Goal: Task Accomplishment & Management: Manage account settings

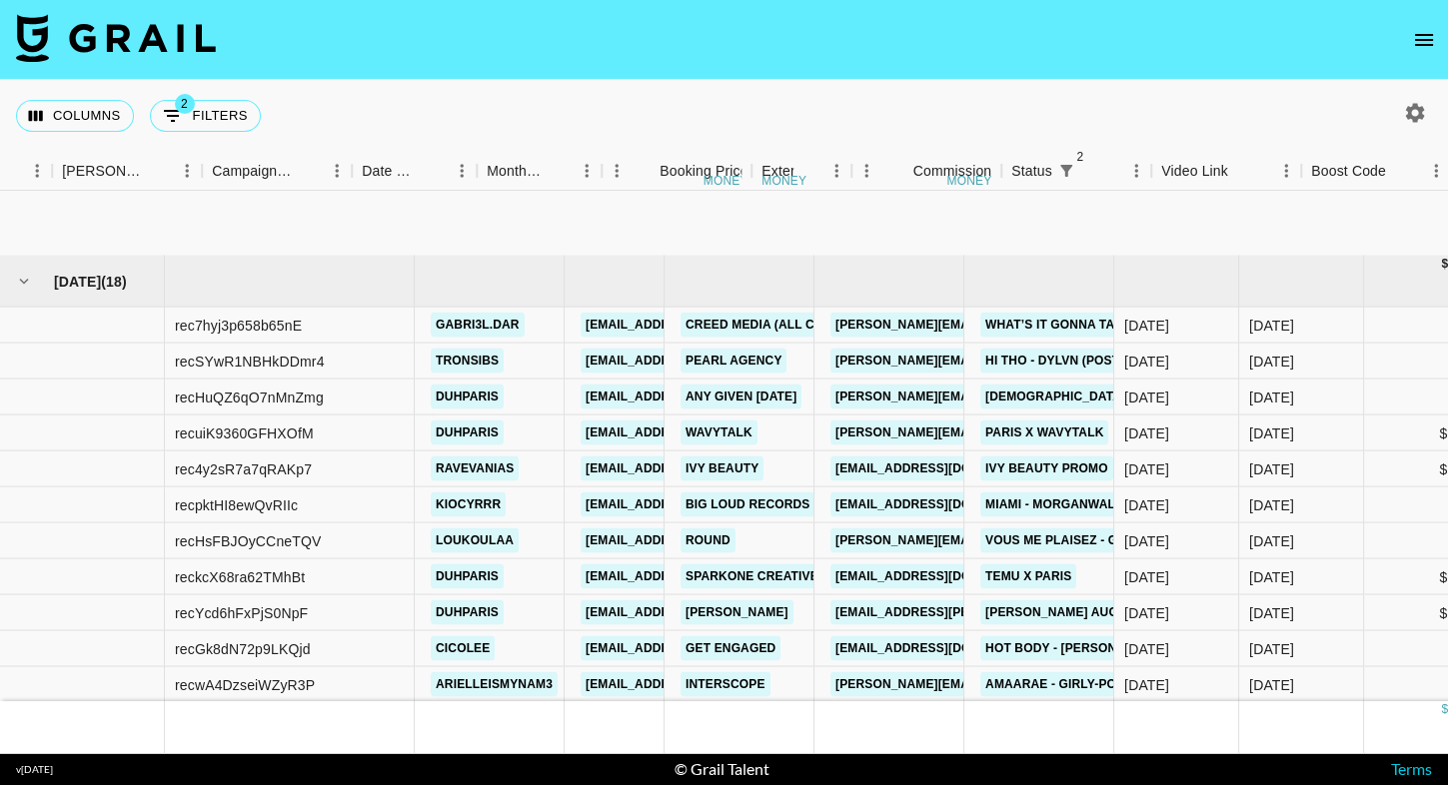
scroll to position [178, 761]
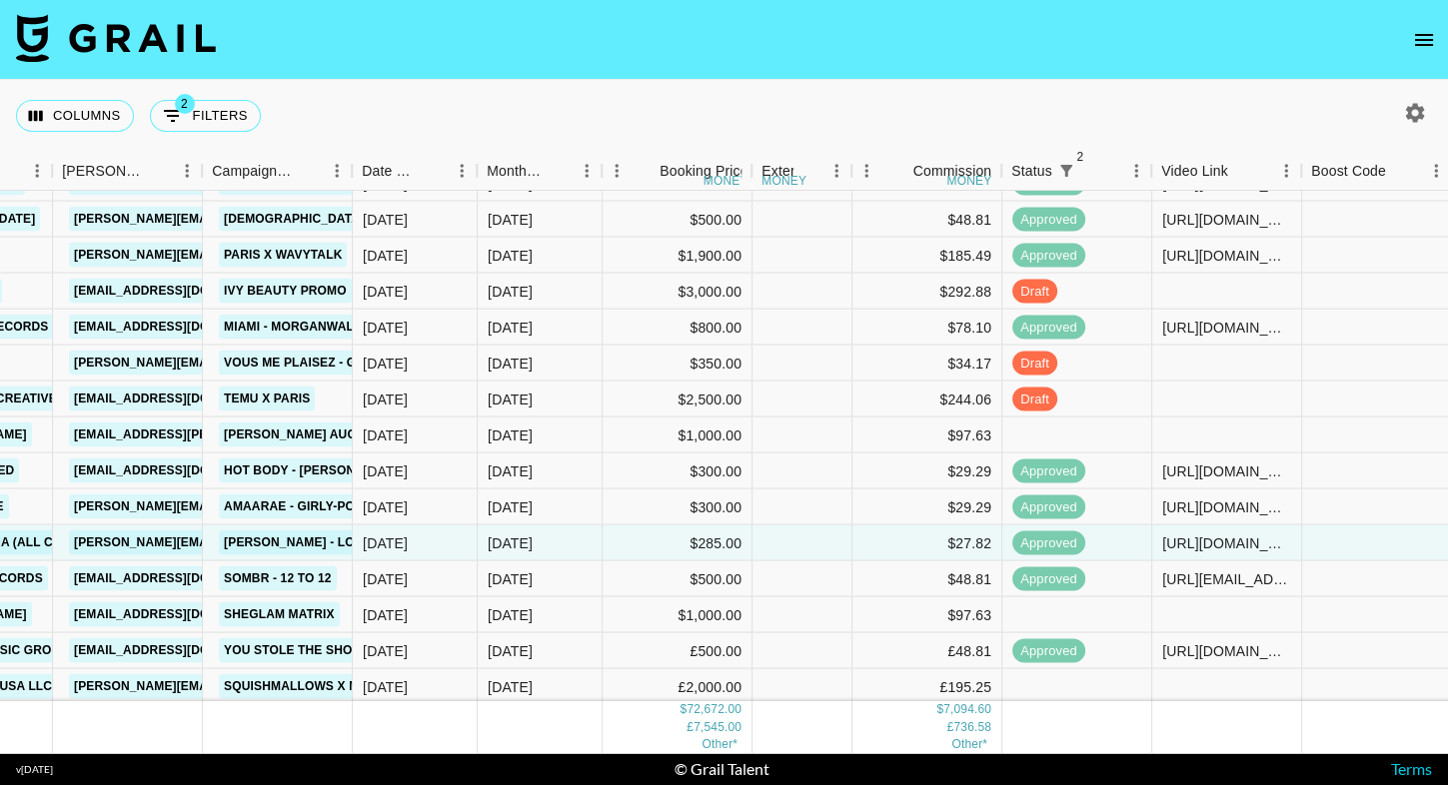
click at [1410, 45] on button "open drawer" at bounding box center [1424, 40] width 40 height 40
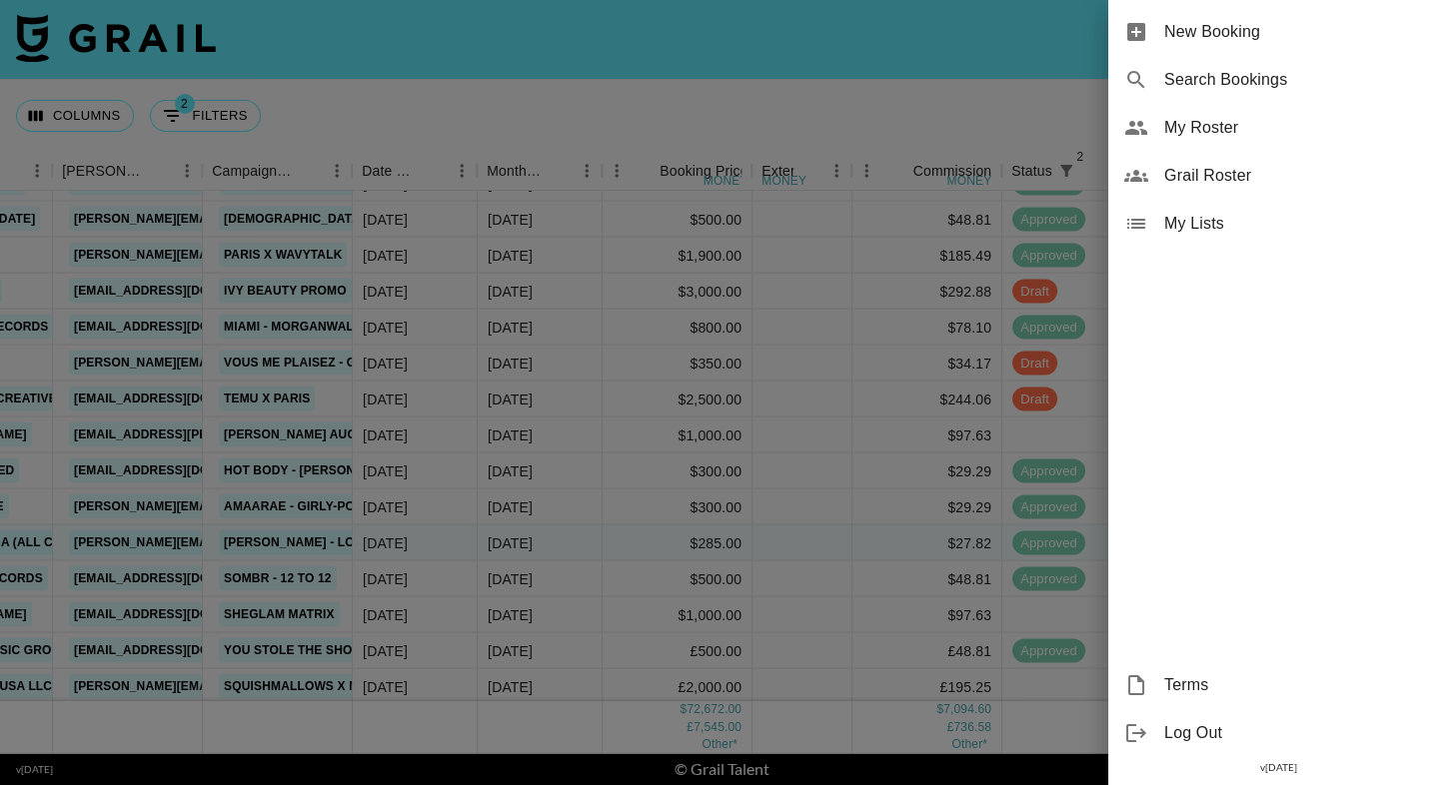
click at [1208, 165] on span "Grail Roster" at bounding box center [1298, 176] width 268 height 24
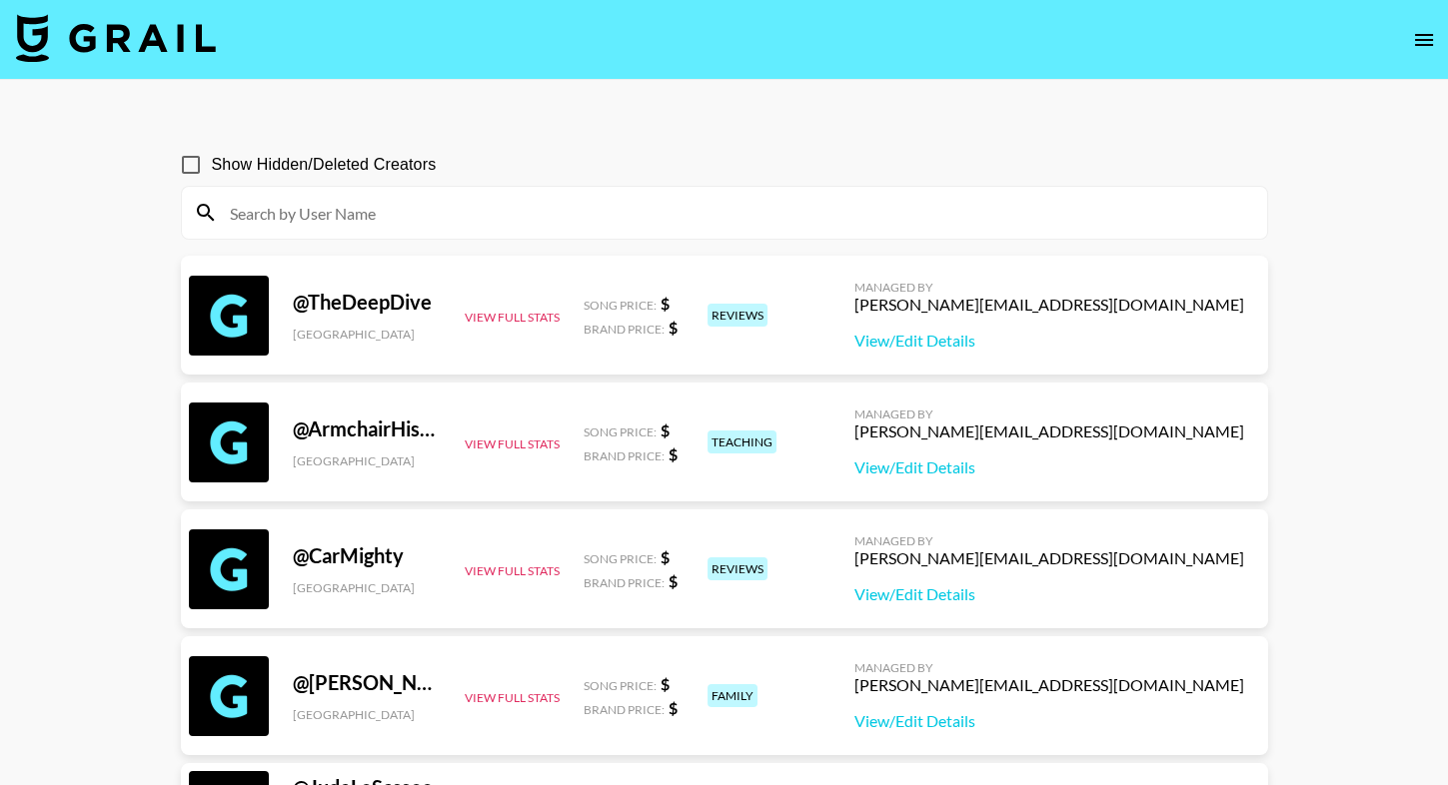
click at [756, 211] on input at bounding box center [736, 213] width 1037 height 32
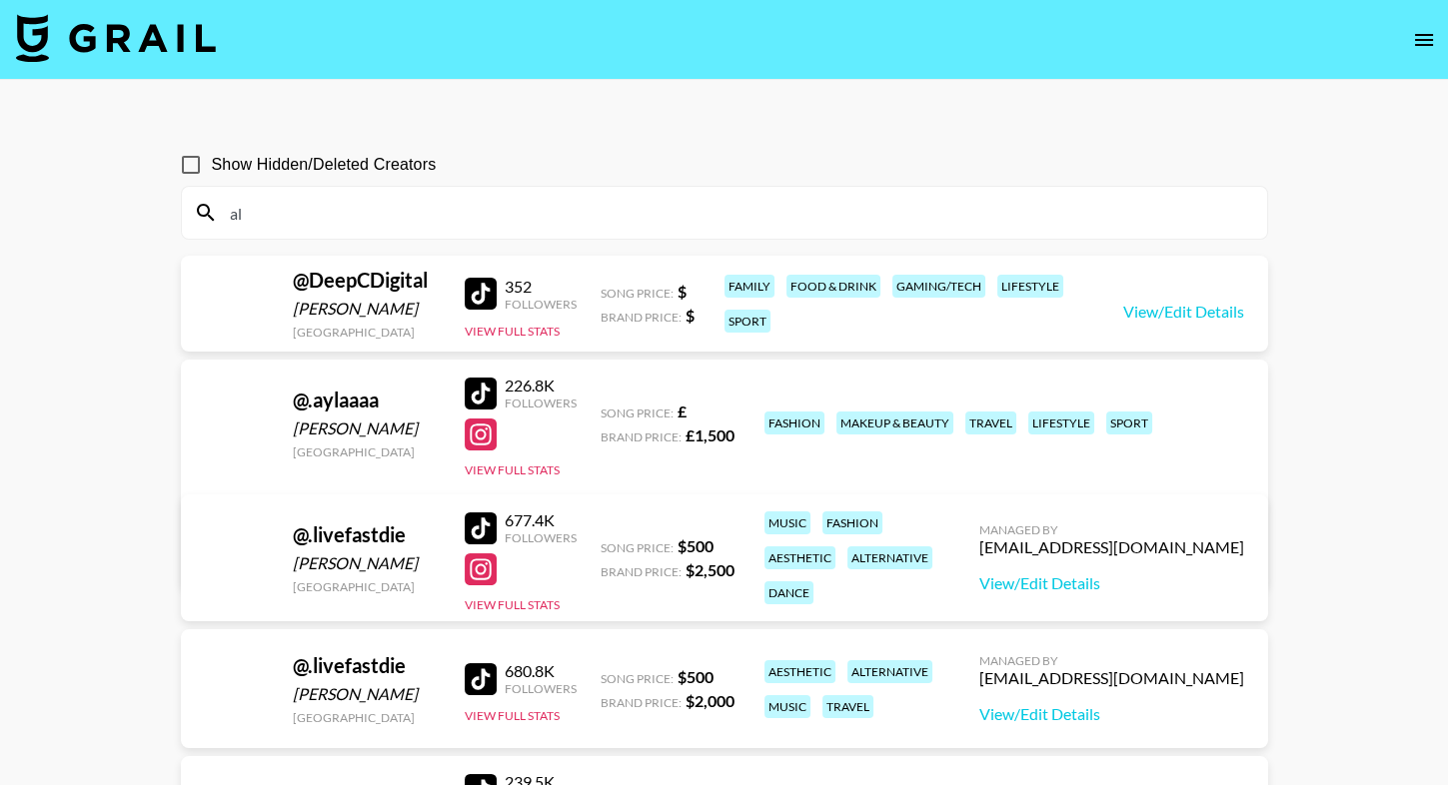
type input "a"
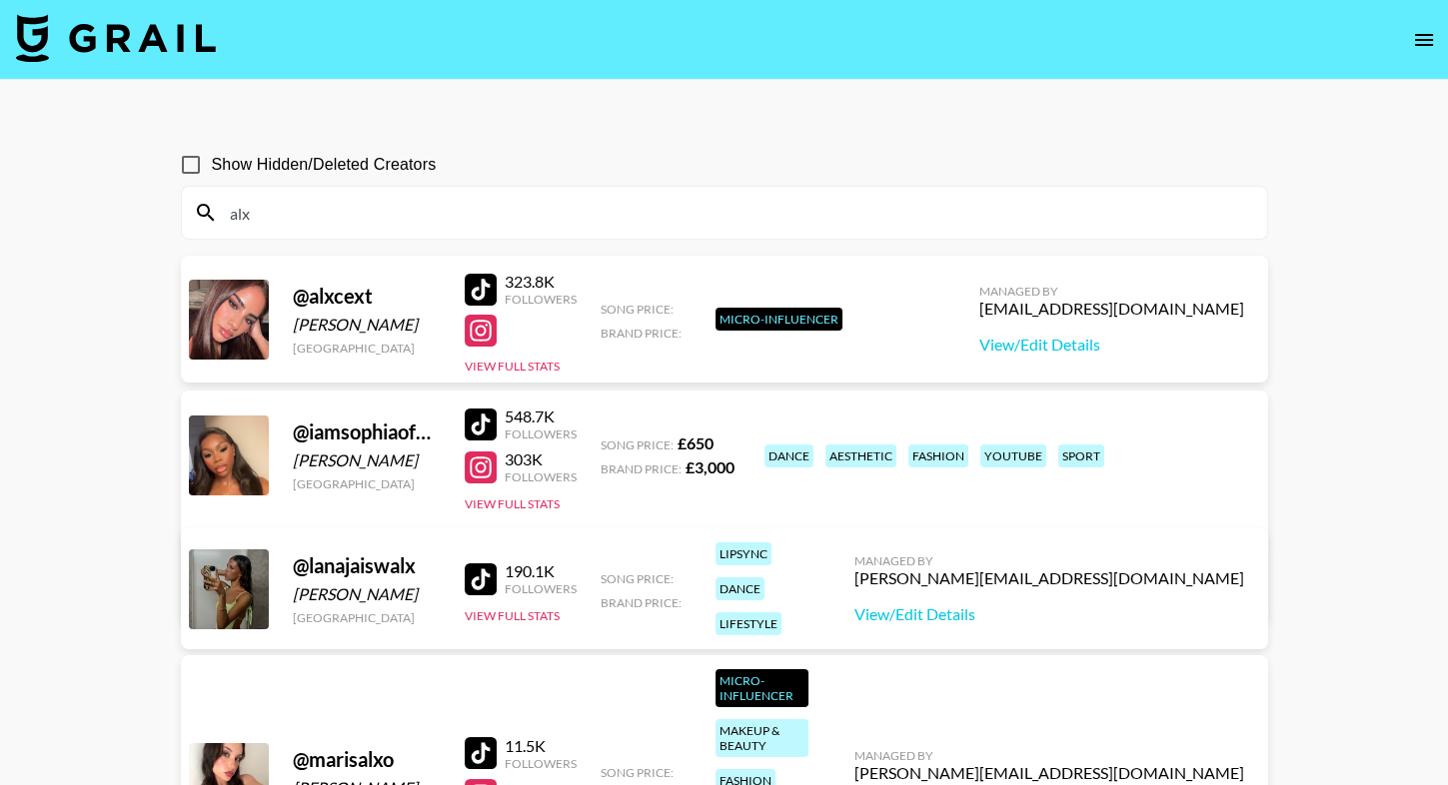
click at [721, 206] on input "alx" at bounding box center [736, 213] width 1037 height 32
click at [1423, 40] on icon "open drawer" at bounding box center [1424, 40] width 18 height 12
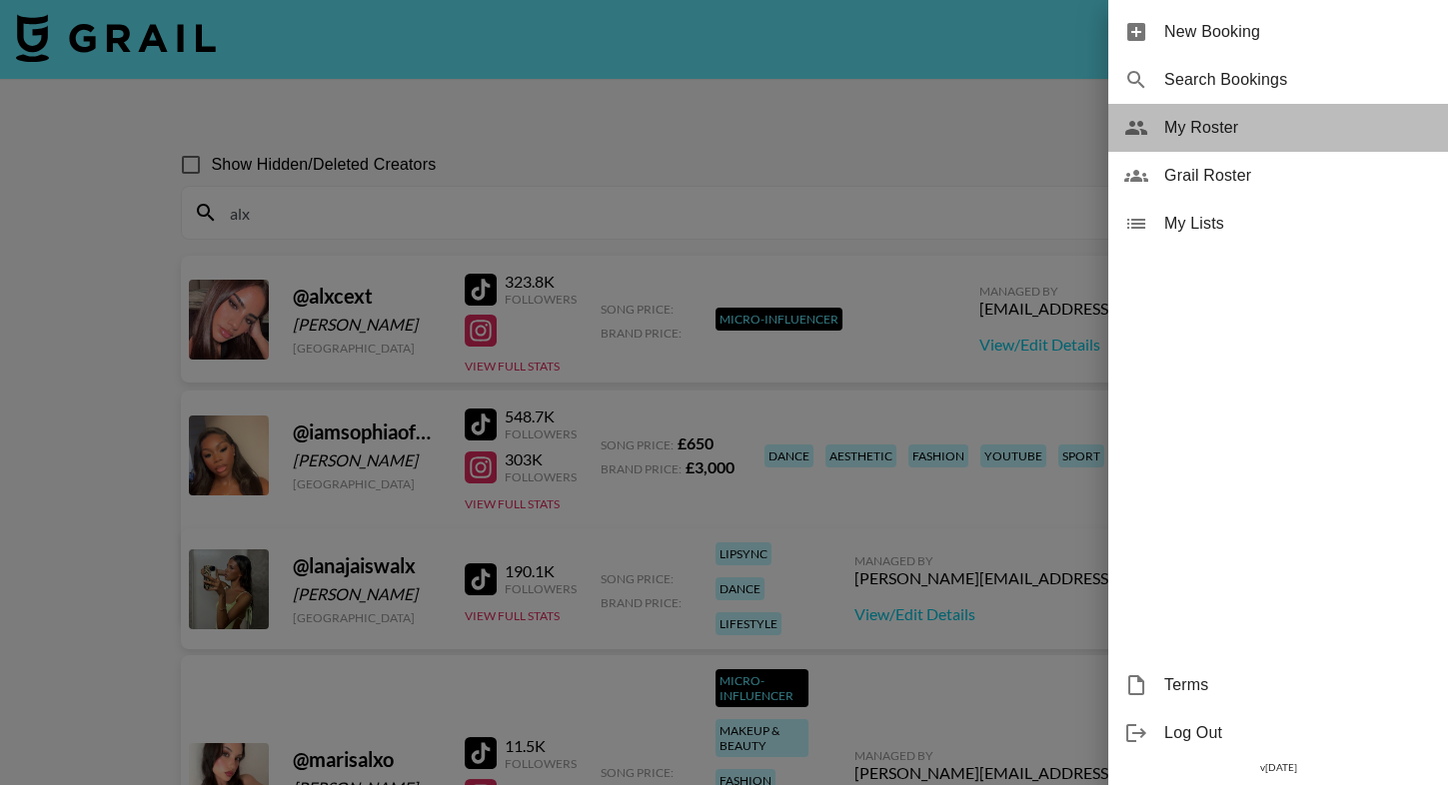
click at [1239, 138] on span "My Roster" at bounding box center [1298, 128] width 268 height 24
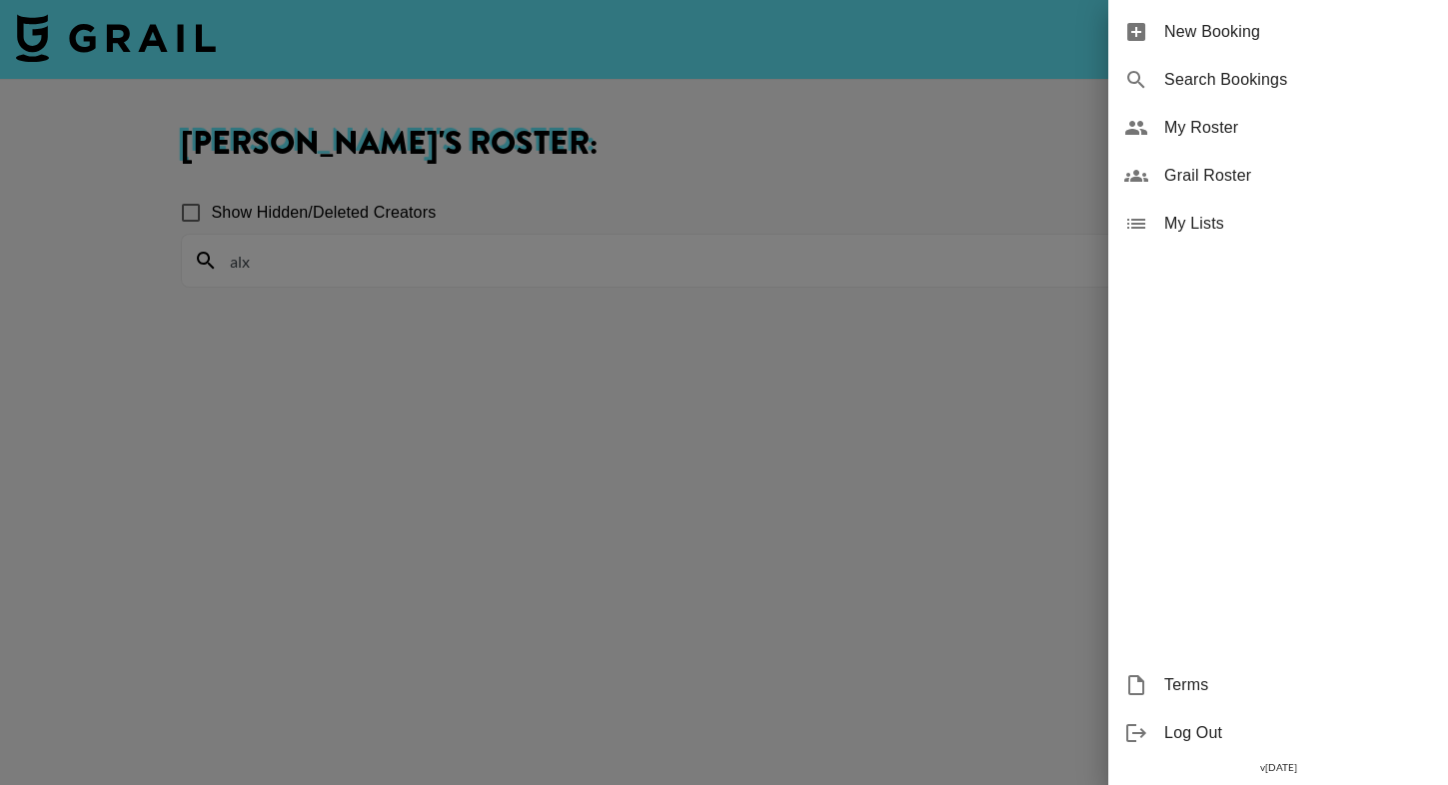
click at [422, 286] on div at bounding box center [724, 392] width 1448 height 785
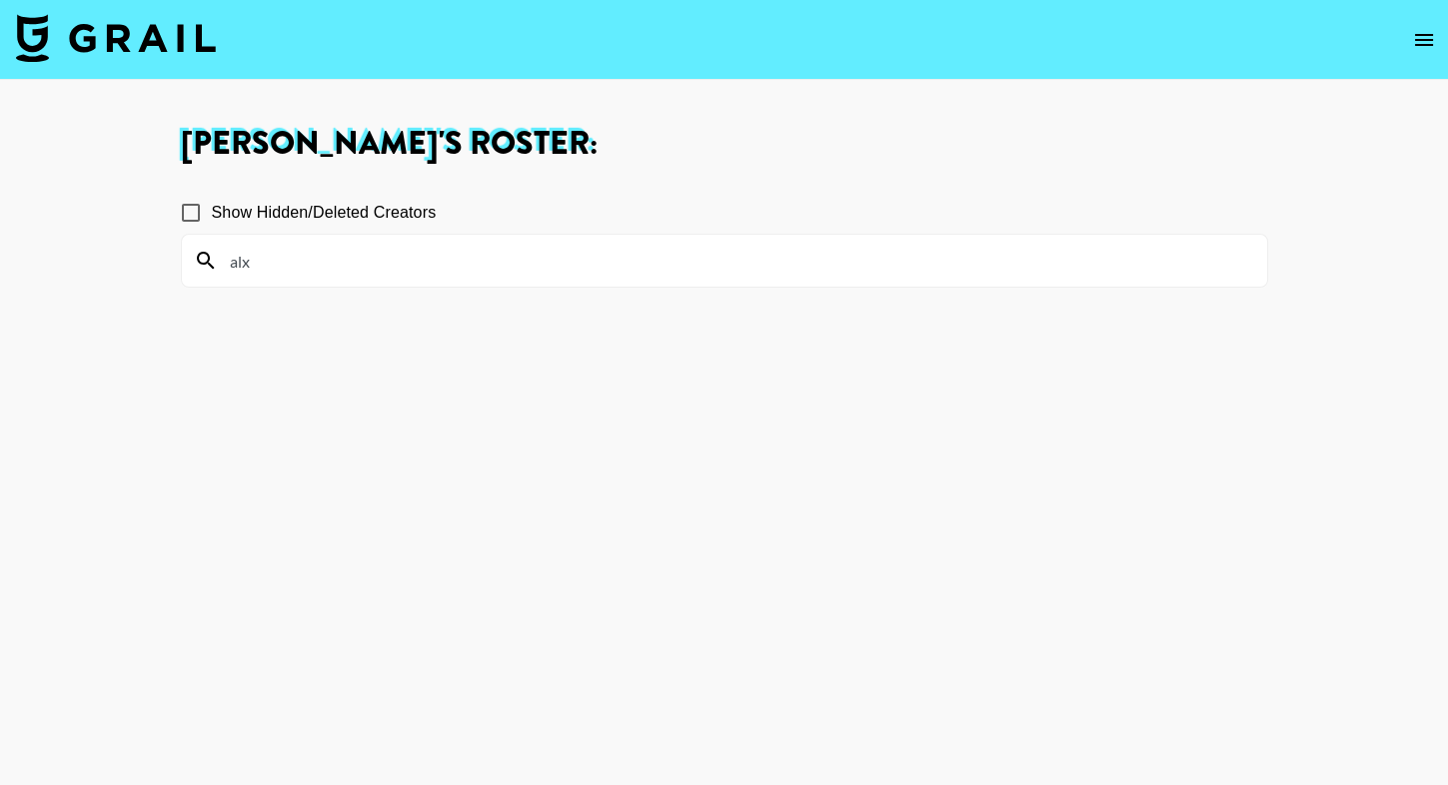
click at [429, 266] on input "alx" at bounding box center [736, 261] width 1037 height 32
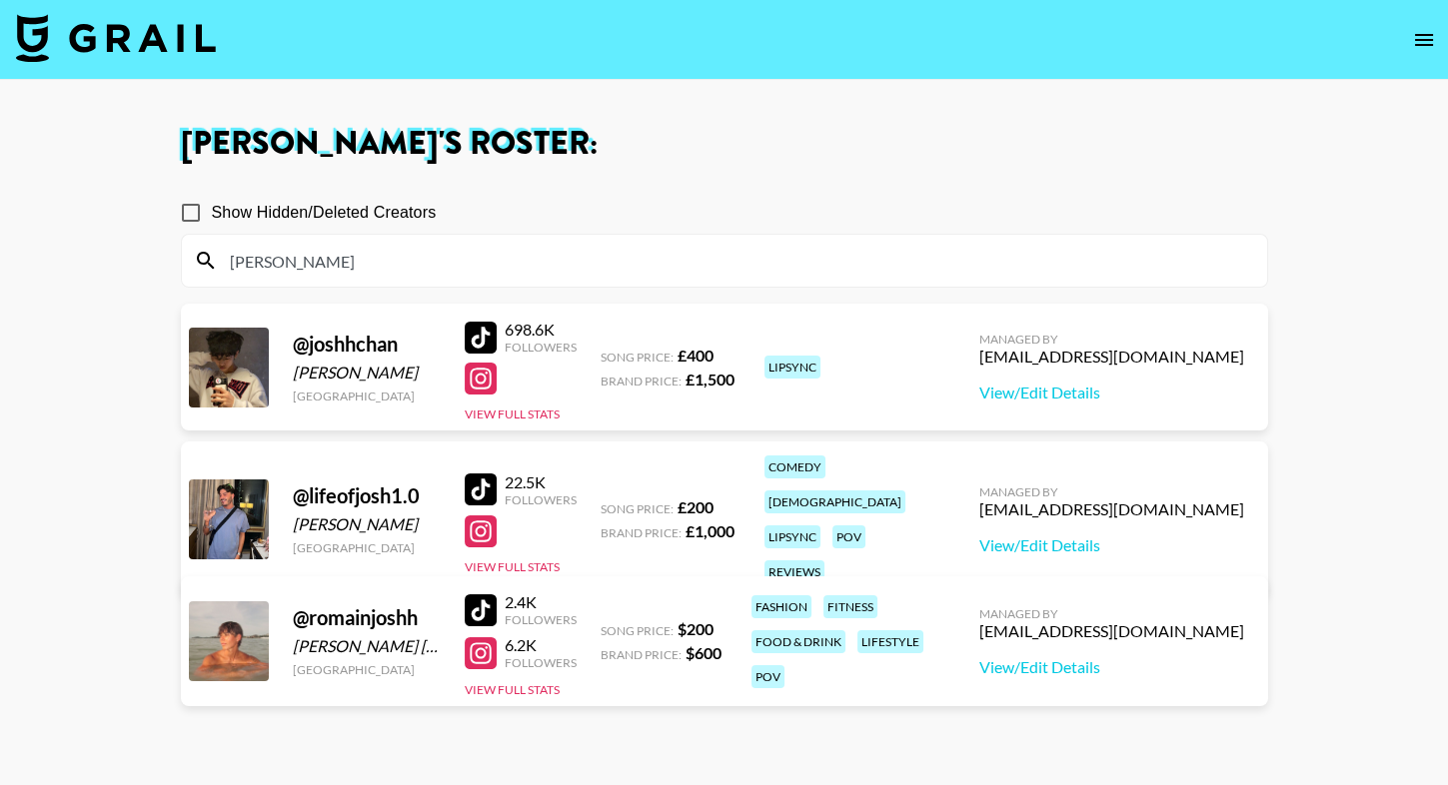
click at [487, 352] on div "698.6K Followers" at bounding box center [521, 337] width 112 height 35
click at [487, 351] on div at bounding box center [481, 338] width 32 height 32
drag, startPoint x: 278, startPoint y: 268, endPoint x: 219, endPoint y: 268, distance: 58.9
click at [219, 268] on input "[PERSON_NAME]" at bounding box center [736, 261] width 1037 height 32
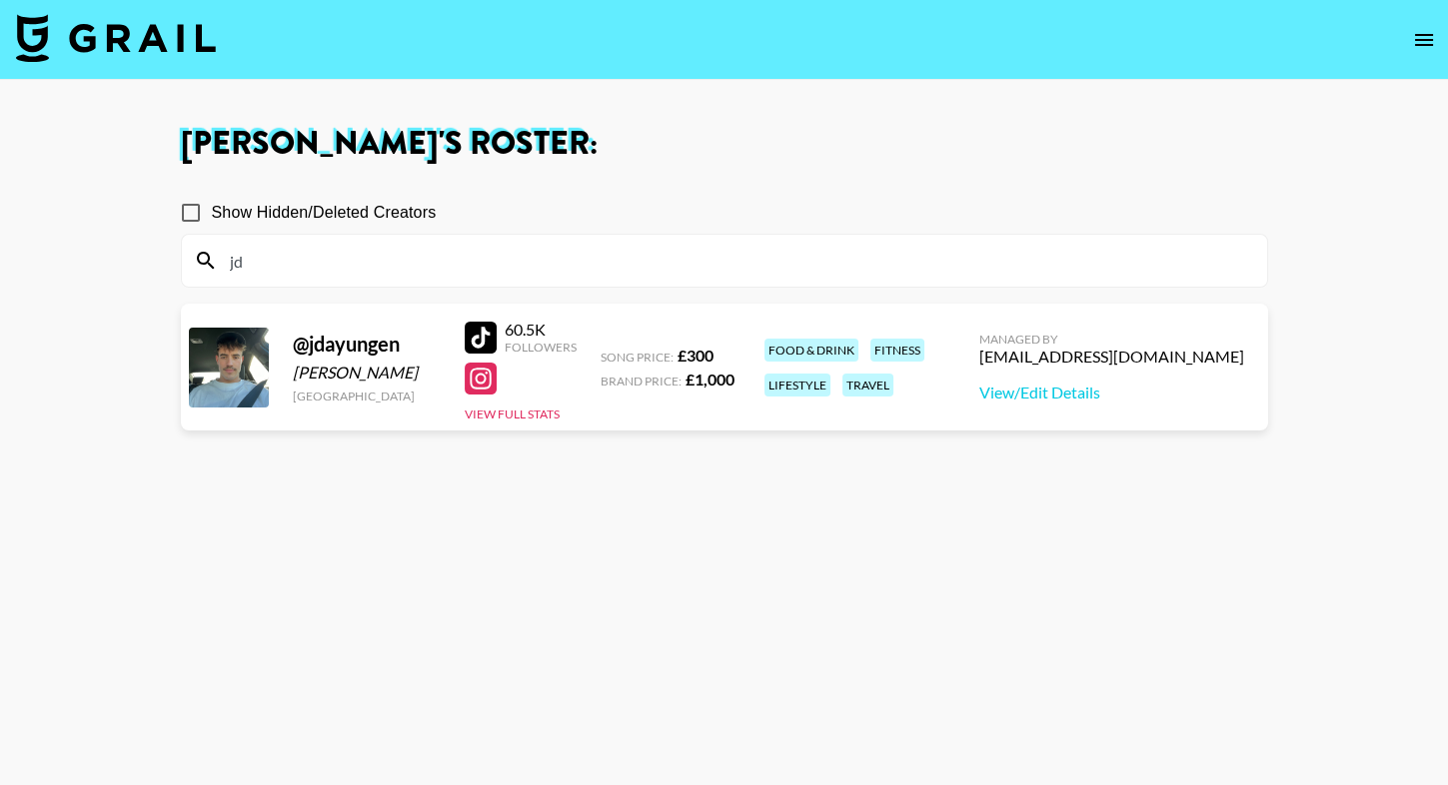
type input "jd"
click at [533, 159] on h1 "[PERSON_NAME] 's Roster:" at bounding box center [724, 144] width 1087 height 32
click at [486, 327] on div at bounding box center [481, 338] width 32 height 32
click at [410, 268] on input "jd" at bounding box center [736, 261] width 1037 height 32
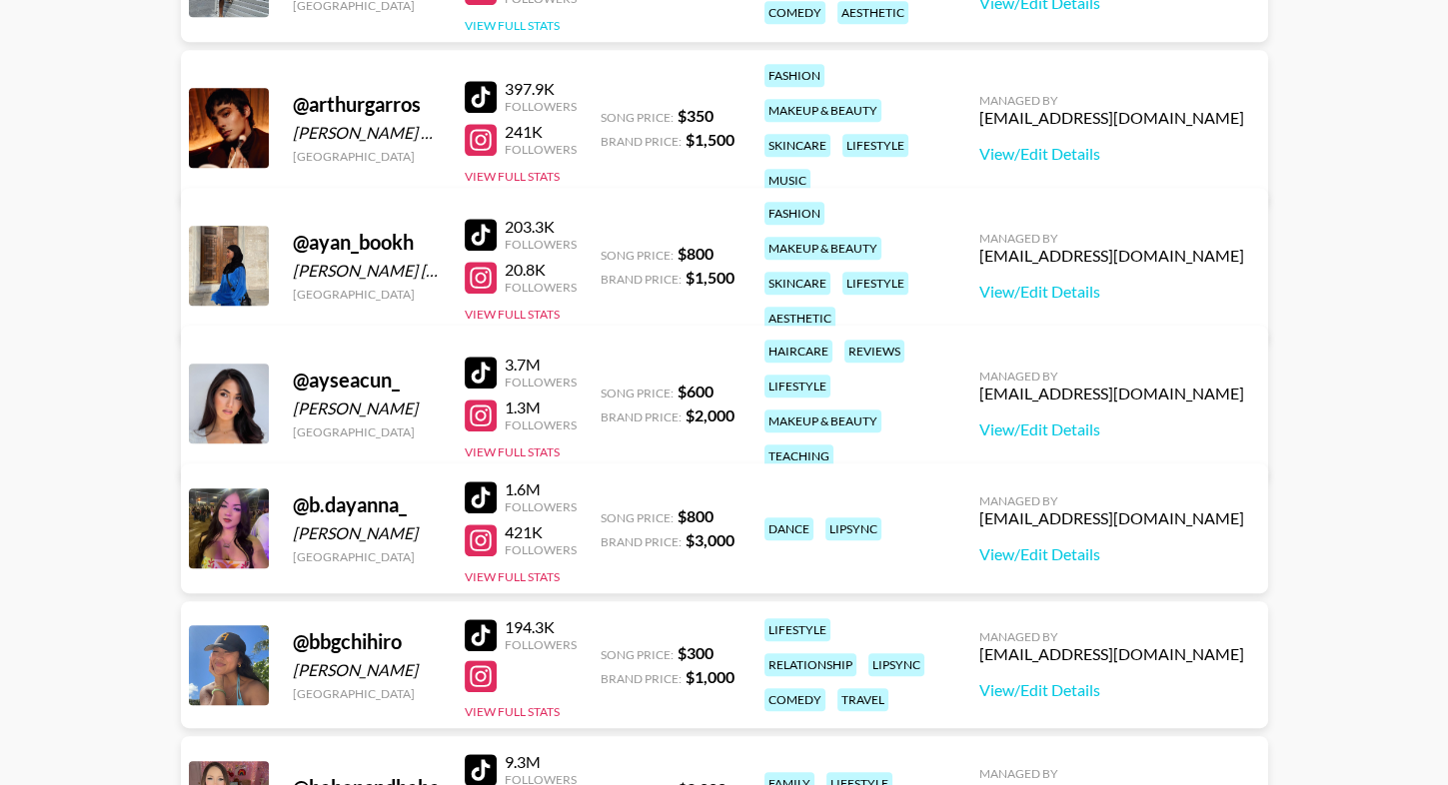
scroll to position [1753, 0]
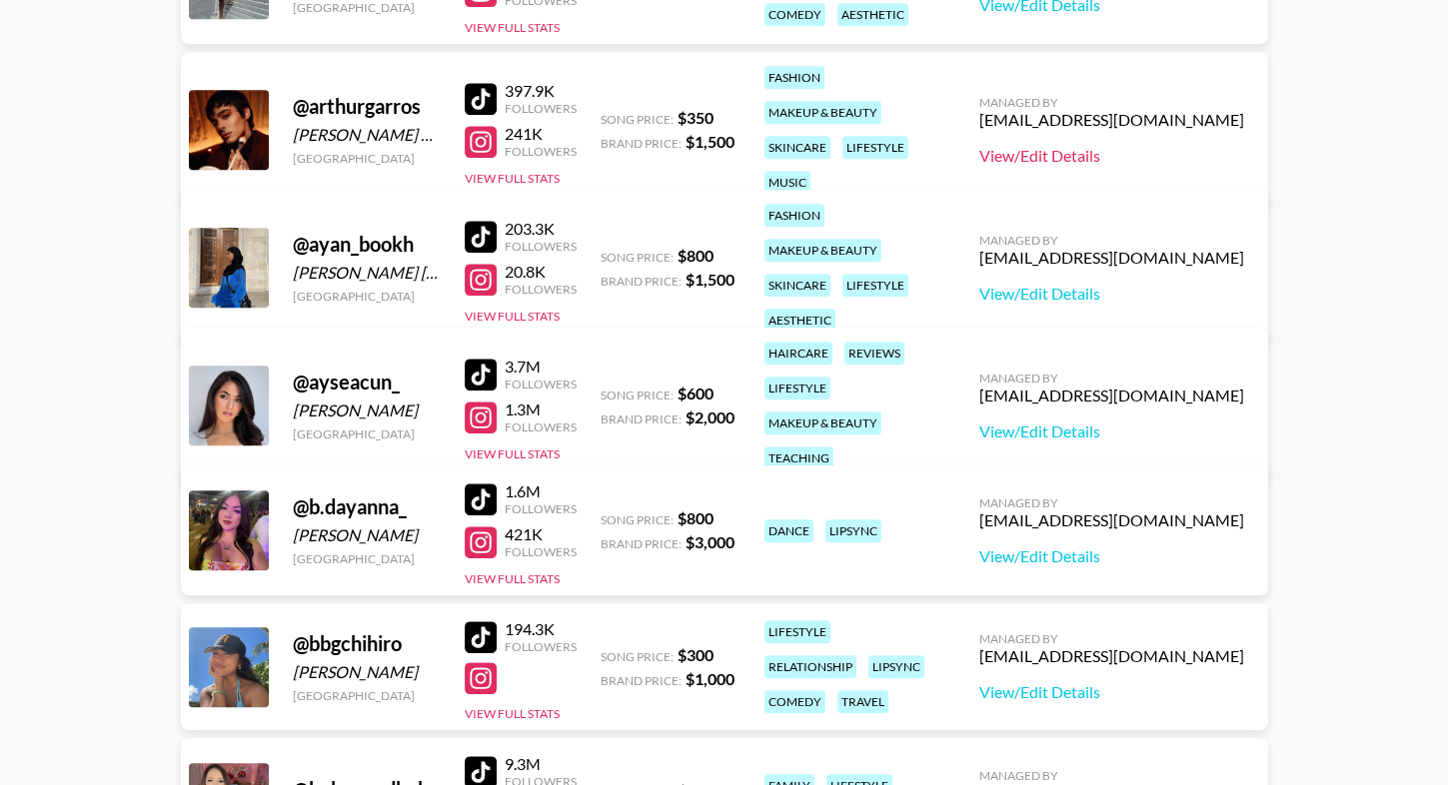
click at [1076, 146] on link "View/Edit Details" at bounding box center [1111, 156] width 265 height 20
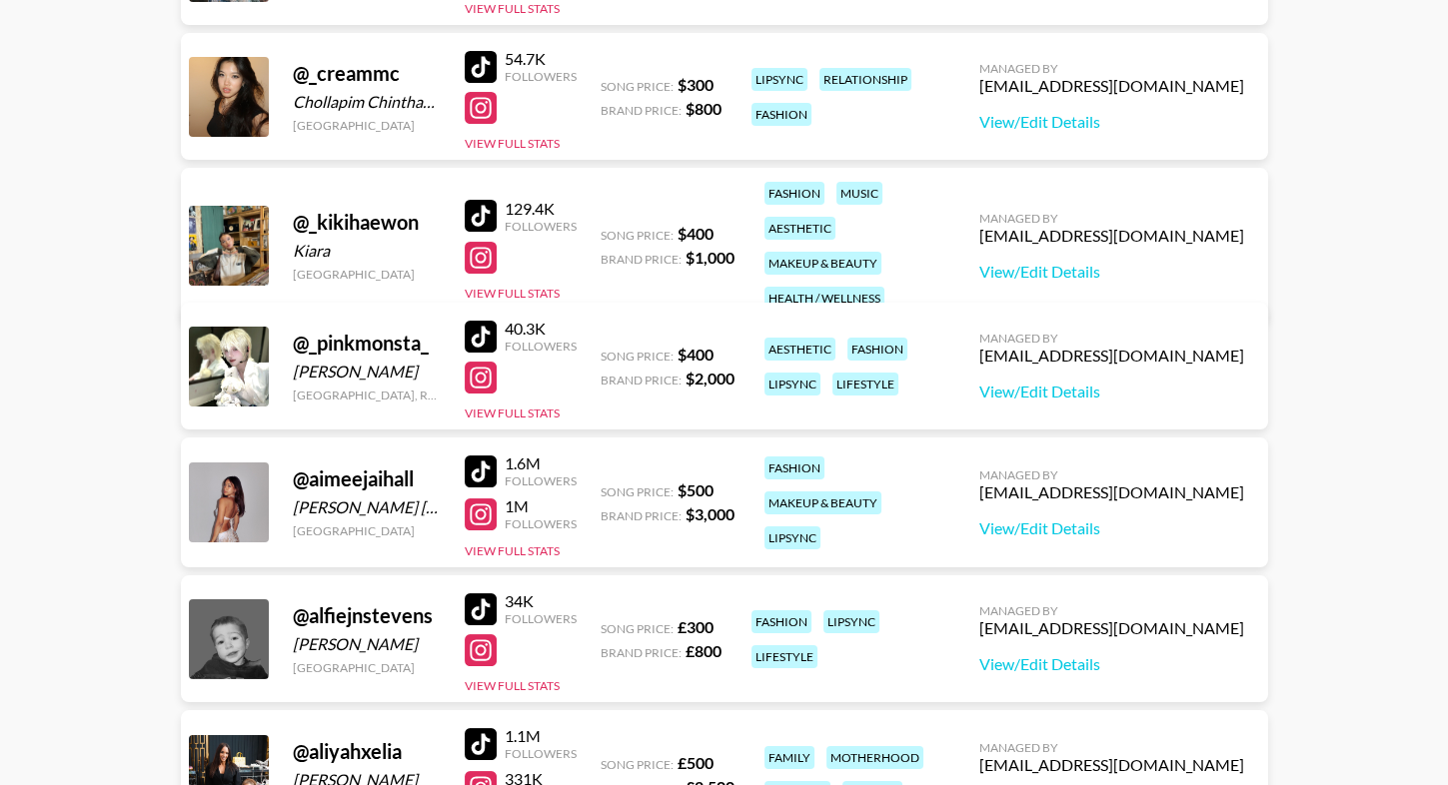
scroll to position [0, 0]
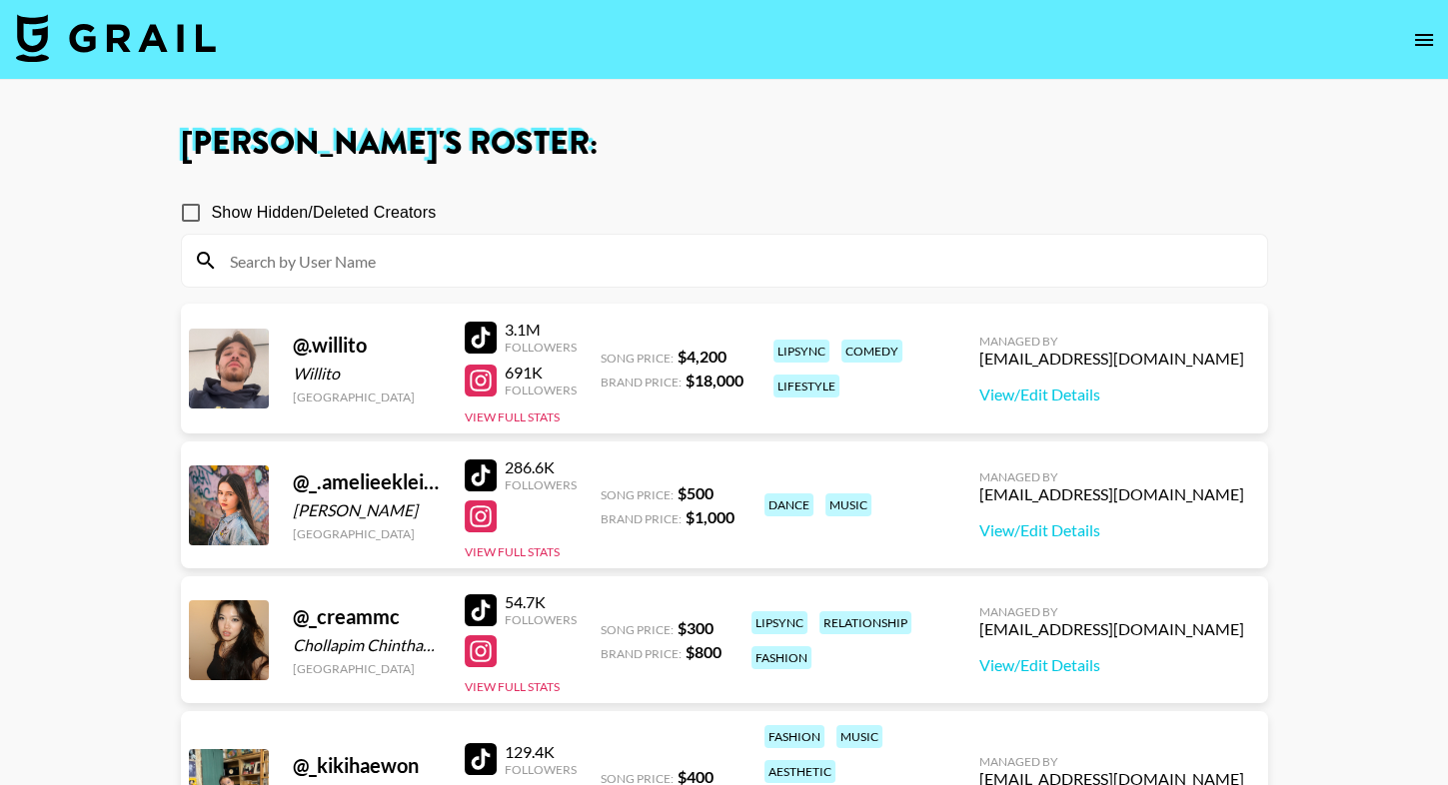
click at [335, 260] on input at bounding box center [736, 261] width 1037 height 32
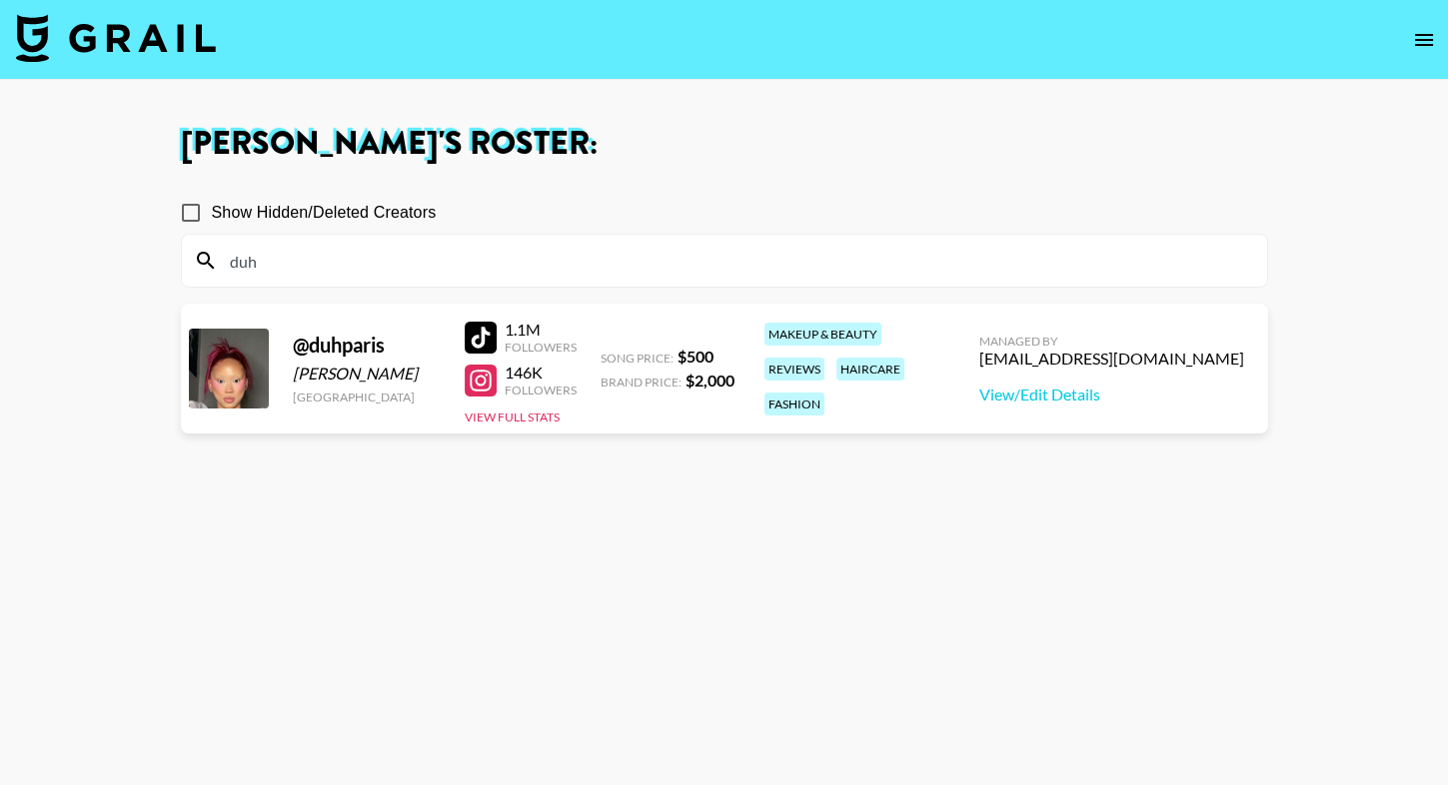
type input "duh"
click at [625, 206] on div "Show Hidden/Deleted Creators" at bounding box center [724, 213] width 1087 height 42
click at [0, 0] on section "[PERSON_NAME] 's Roster: Show Hidden/Deleted Creators duh @ [STREET_ADDRESS][PE…" at bounding box center [724, 464] width 1448 height 929
click at [300, 266] on input "duh" at bounding box center [736, 261] width 1037 height 32
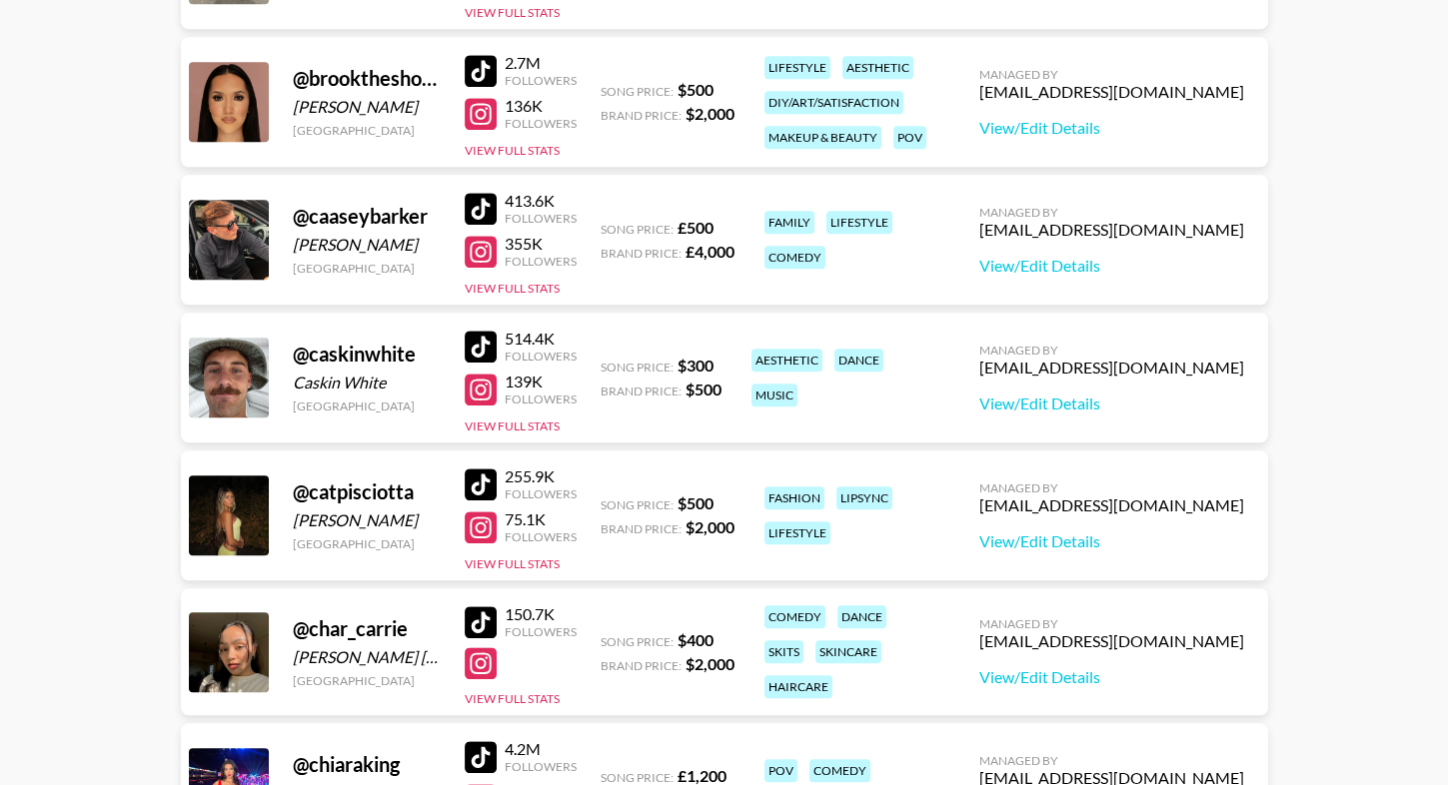
scroll to position [3125, 0]
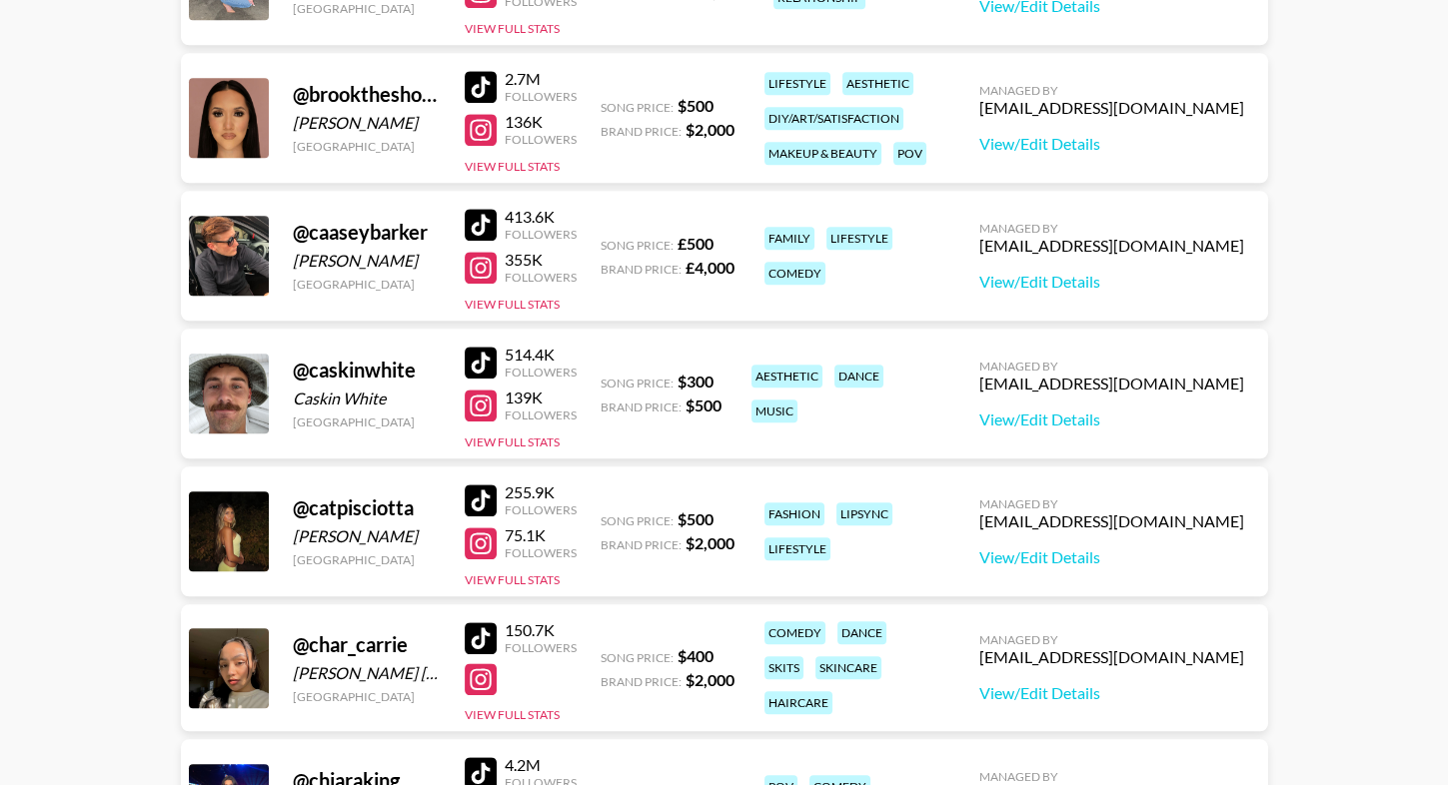
click at [481, 74] on div at bounding box center [481, 87] width 32 height 32
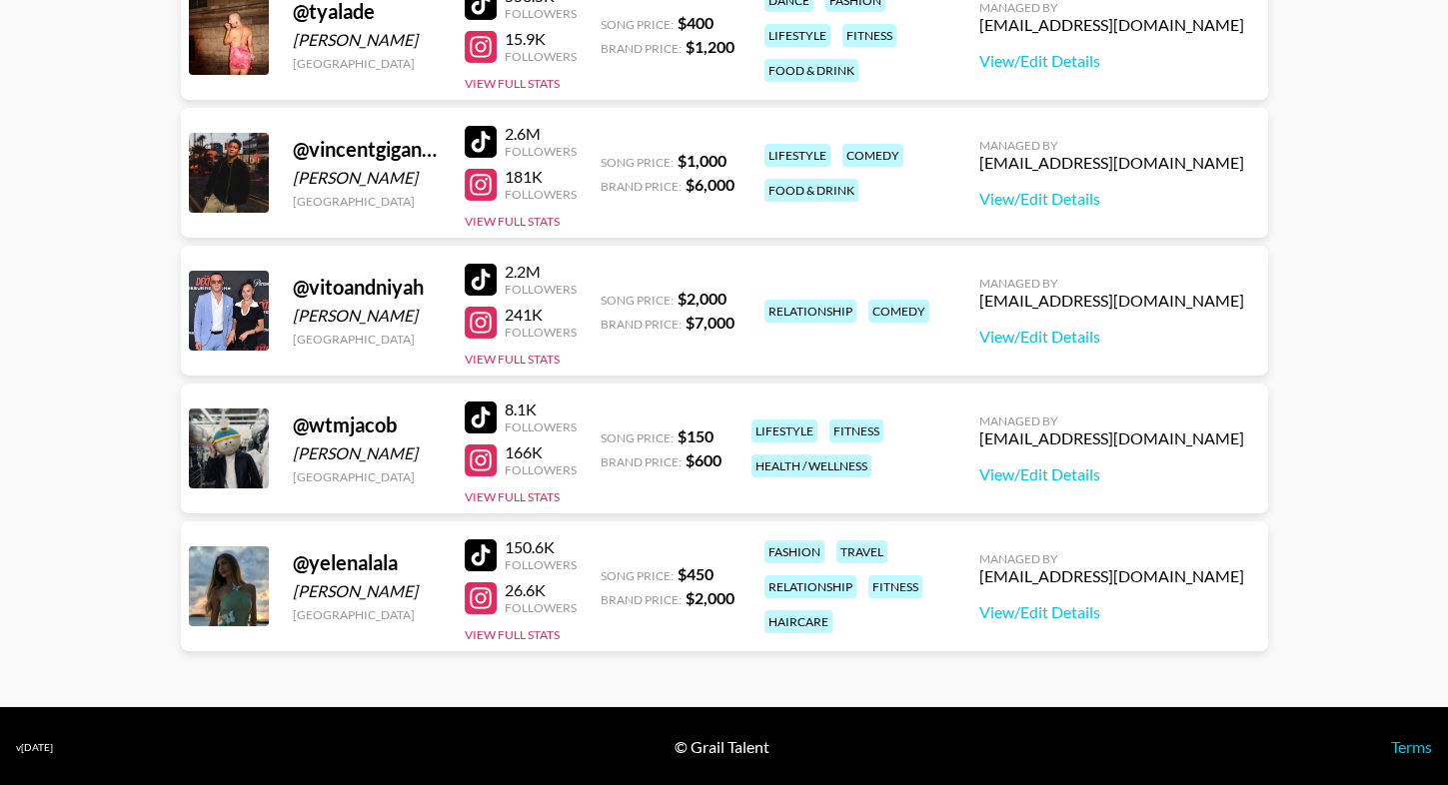
scroll to position [11827, 0]
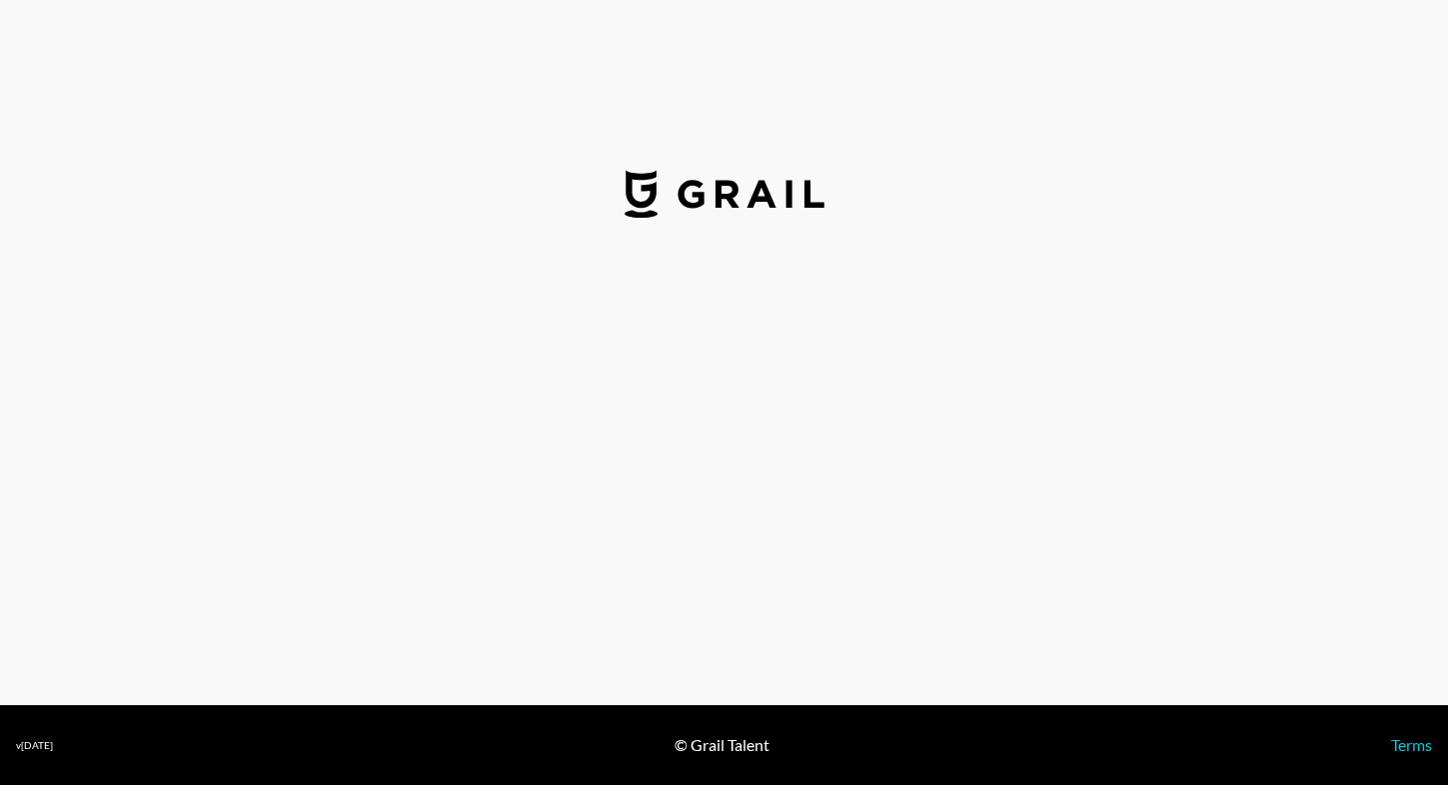
select select "USD"
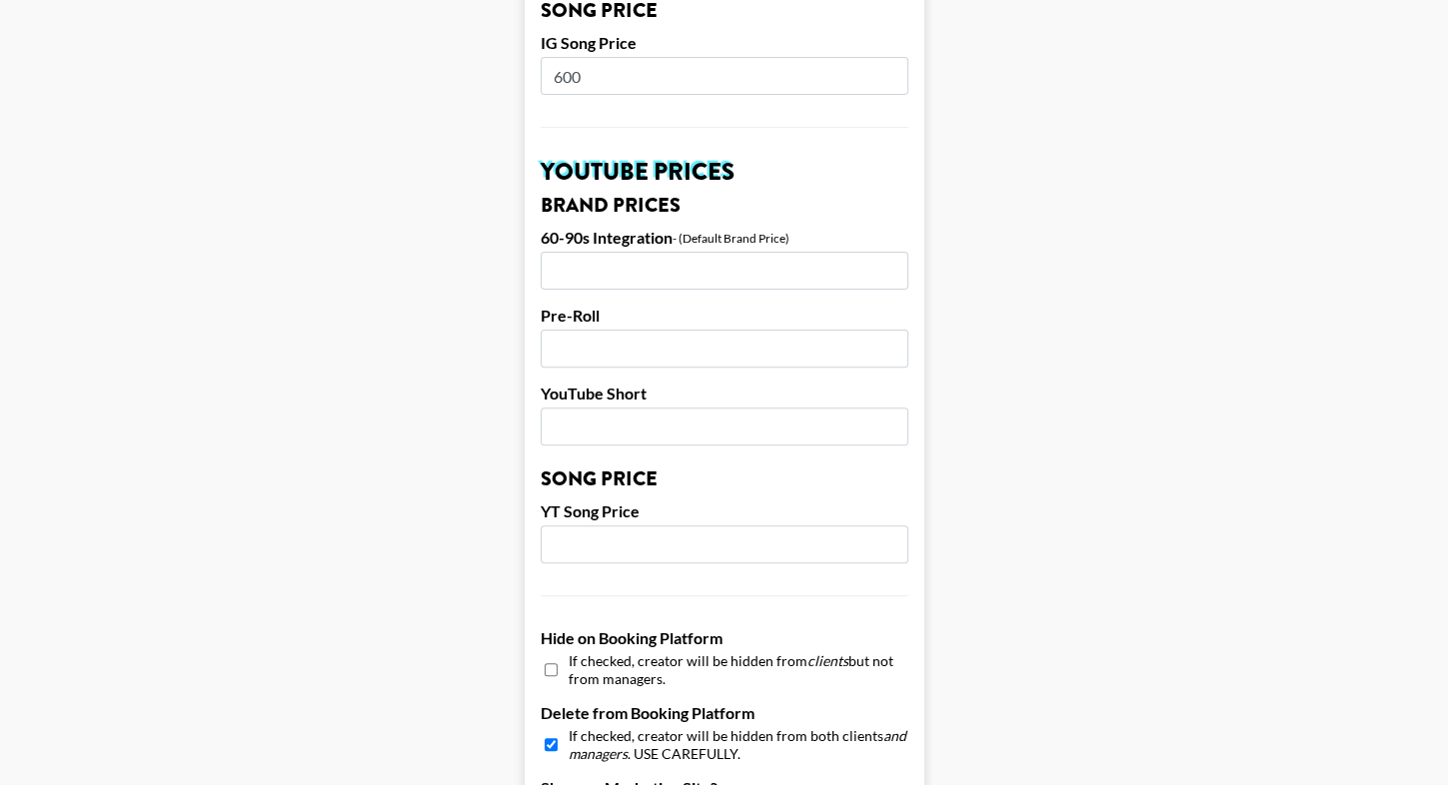
scroll to position [1920, 0]
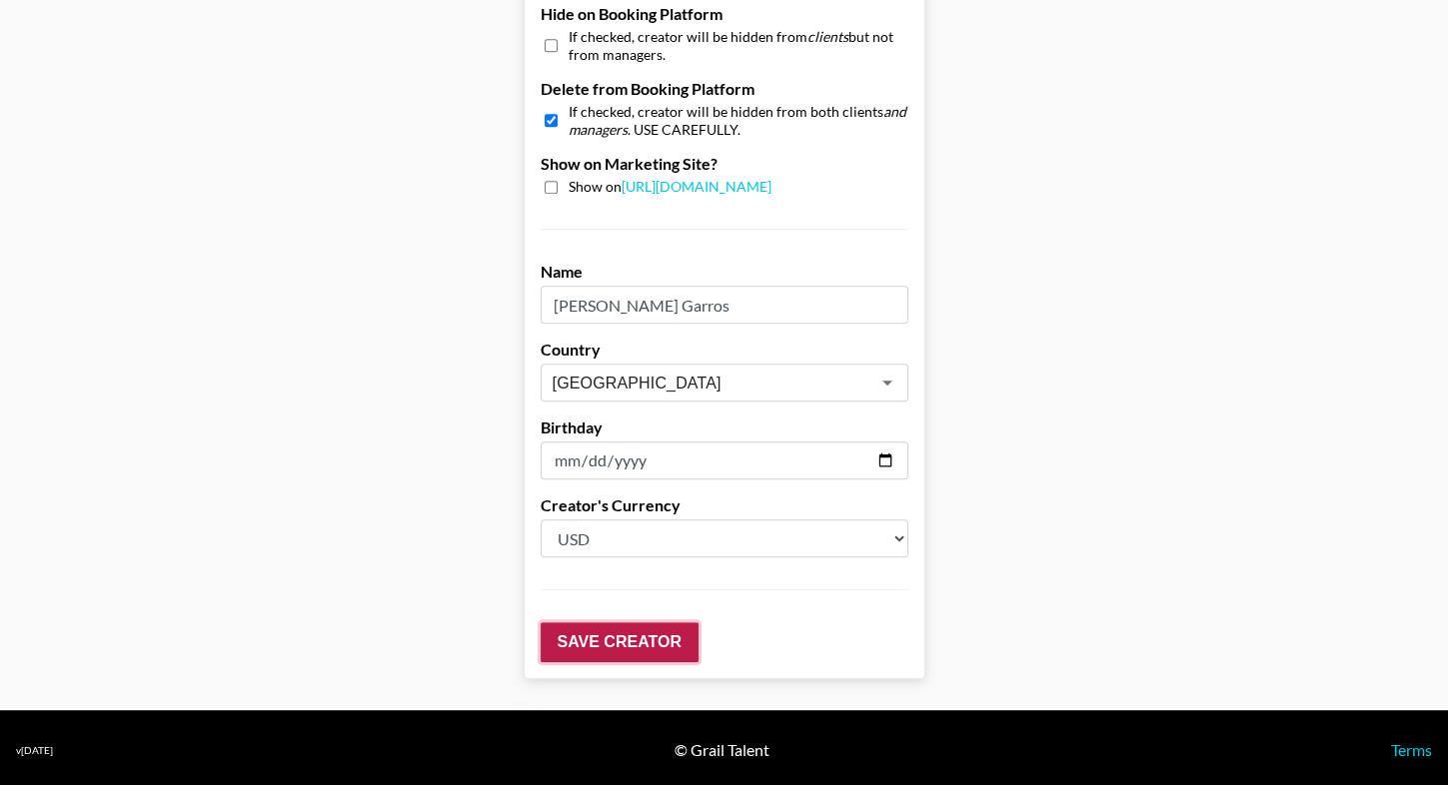
click at [601, 630] on input "Save Creator" at bounding box center [620, 642] width 158 height 40
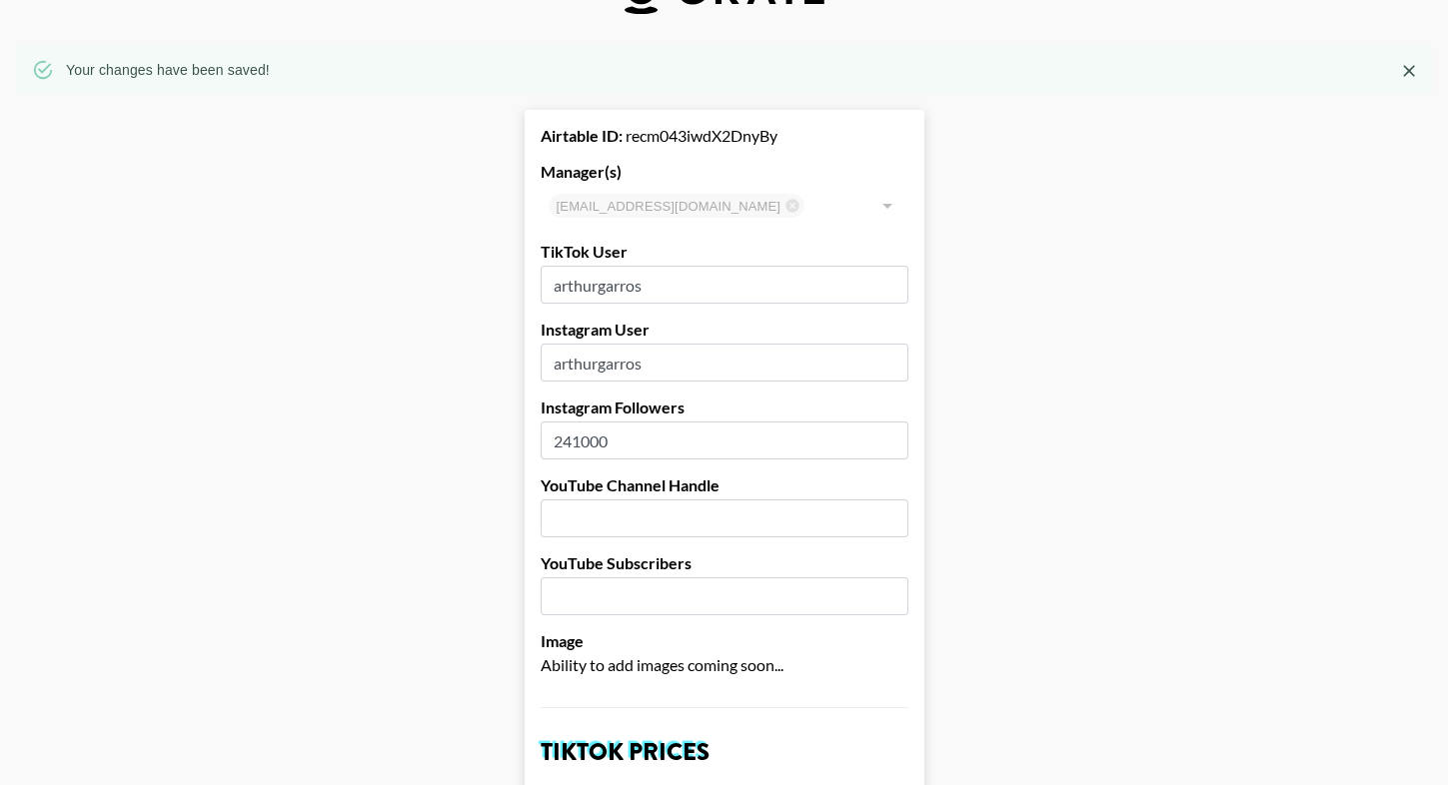
scroll to position [0, 0]
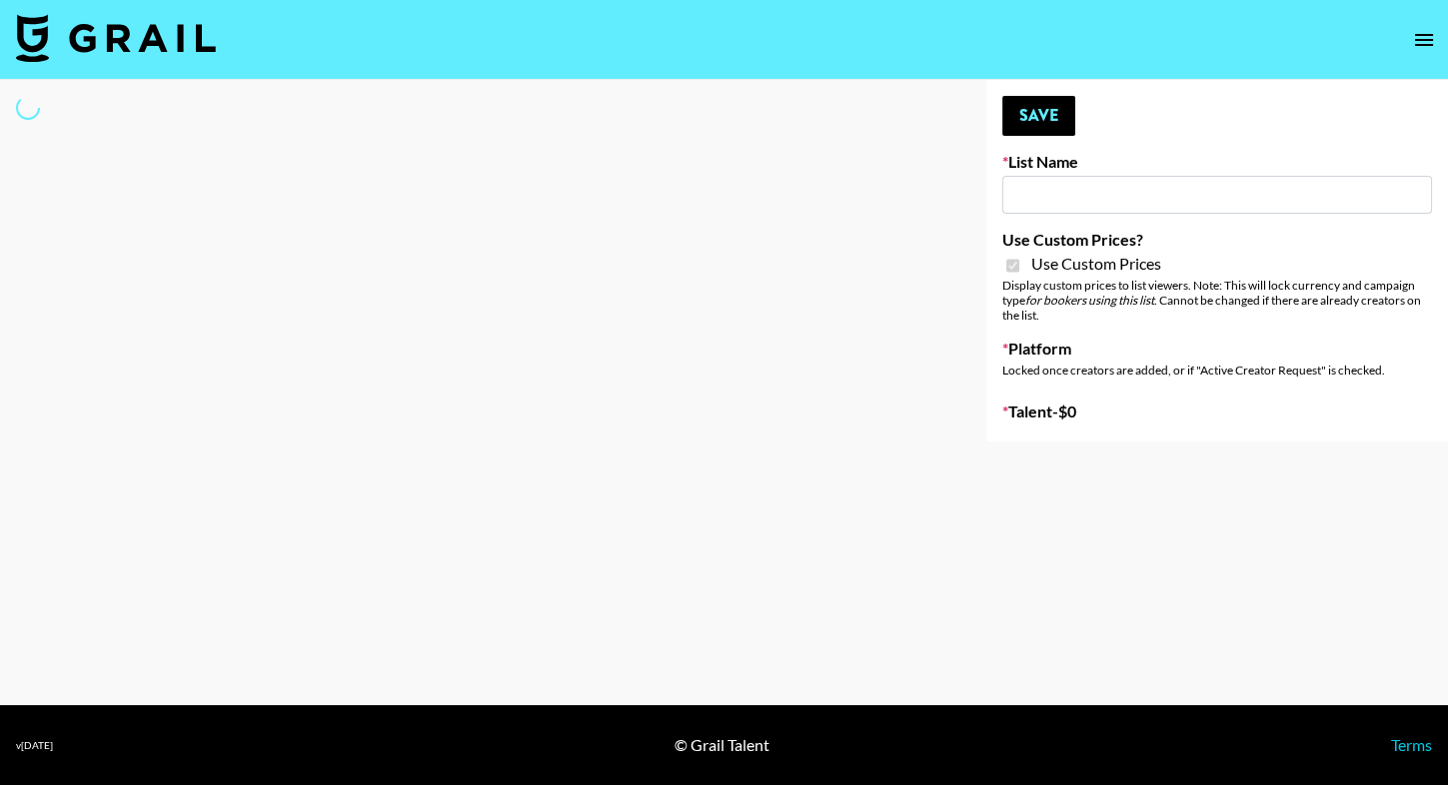
type input "Gensmo (Tiktok)"
checkbox input "true"
select select "Brand"
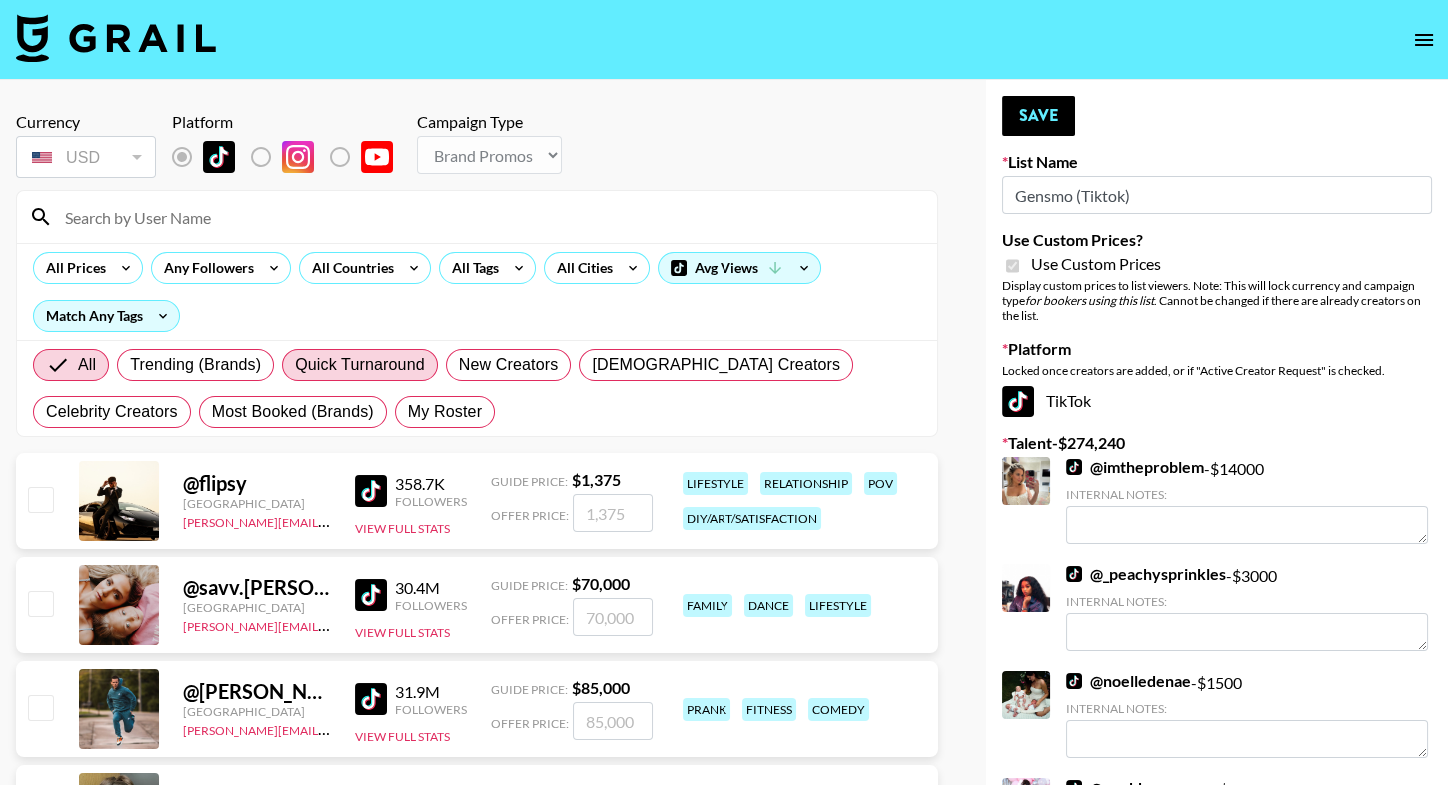
drag, startPoint x: 277, startPoint y: 401, endPoint x: 257, endPoint y: 353, distance: 52.0
click at [408, 401] on span "My Roster" at bounding box center [445, 413] width 74 height 24
click at [408, 413] on input "My Roster" at bounding box center [408, 413] width 0 height 0
radio input "true"
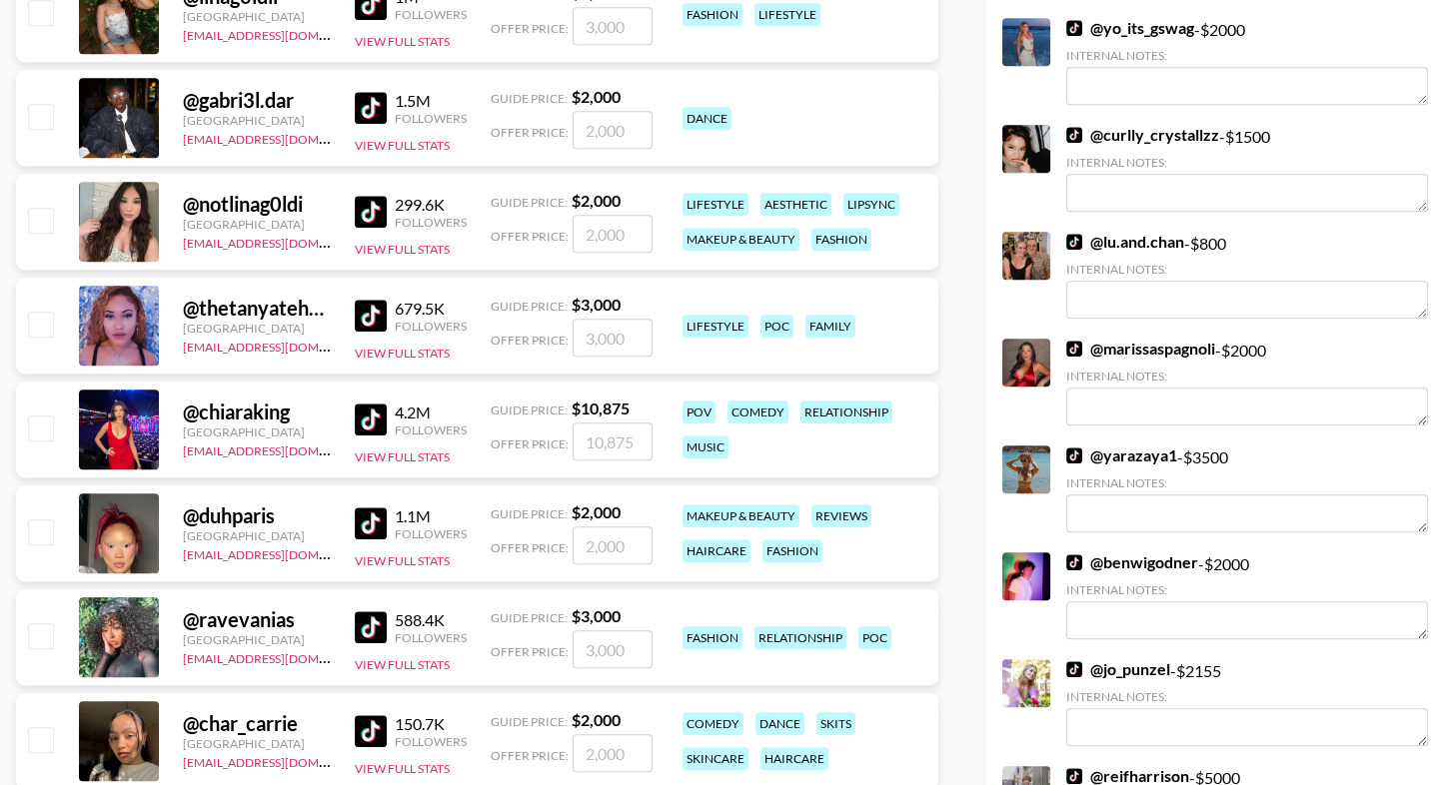
scroll to position [2149, 0]
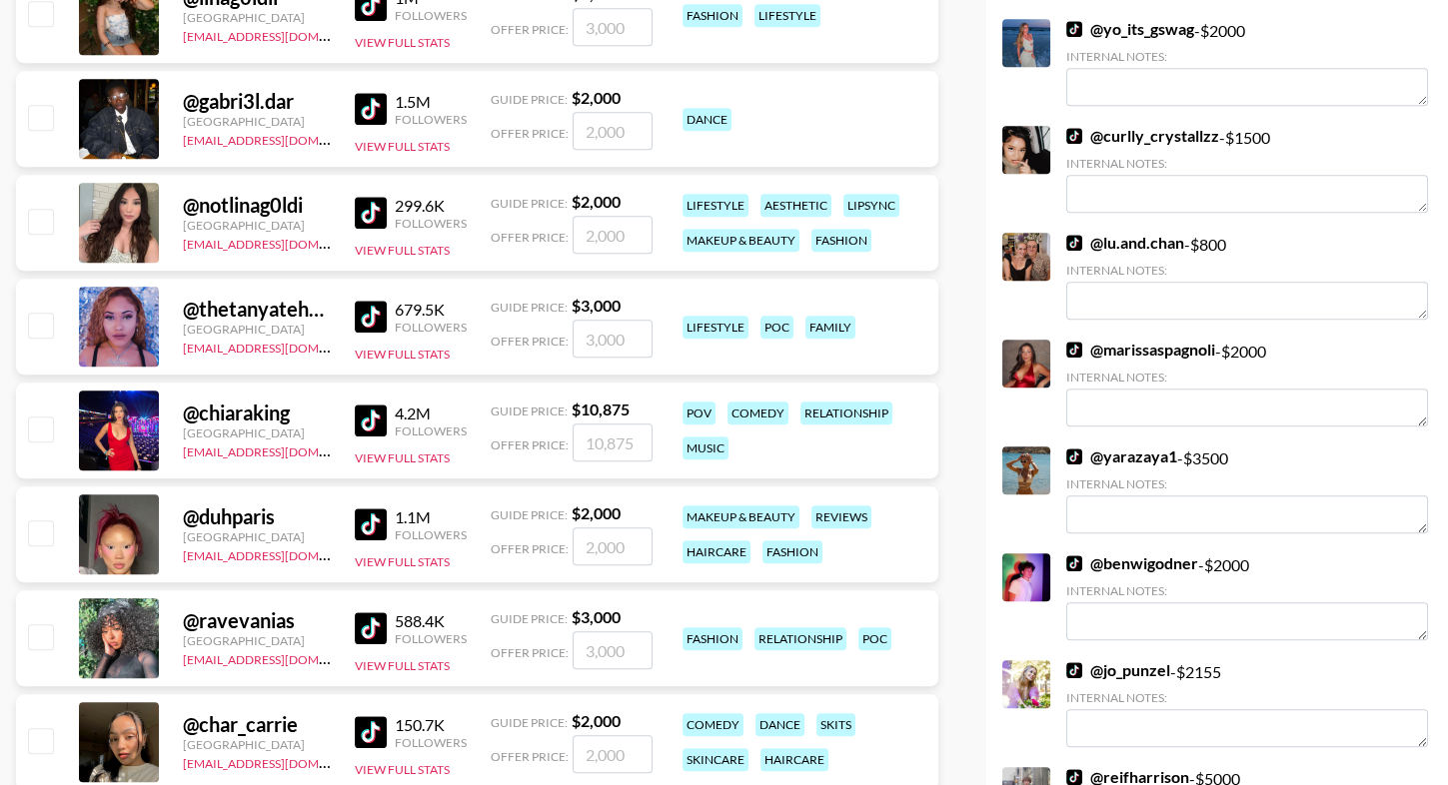
click at [37, 526] on input "checkbox" at bounding box center [40, 533] width 24 height 24
checkbox input "true"
type input "2000"
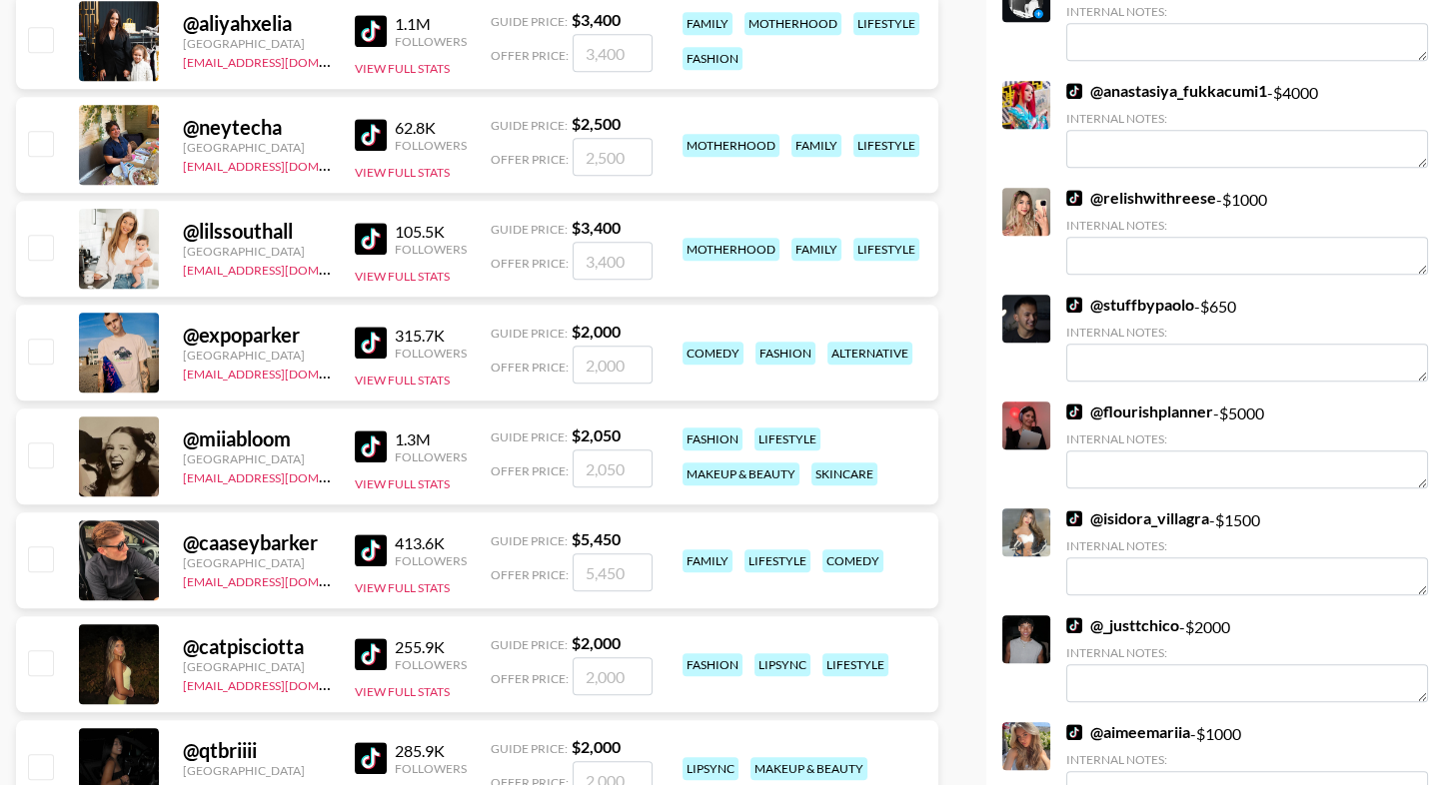
scroll to position [3357, 0]
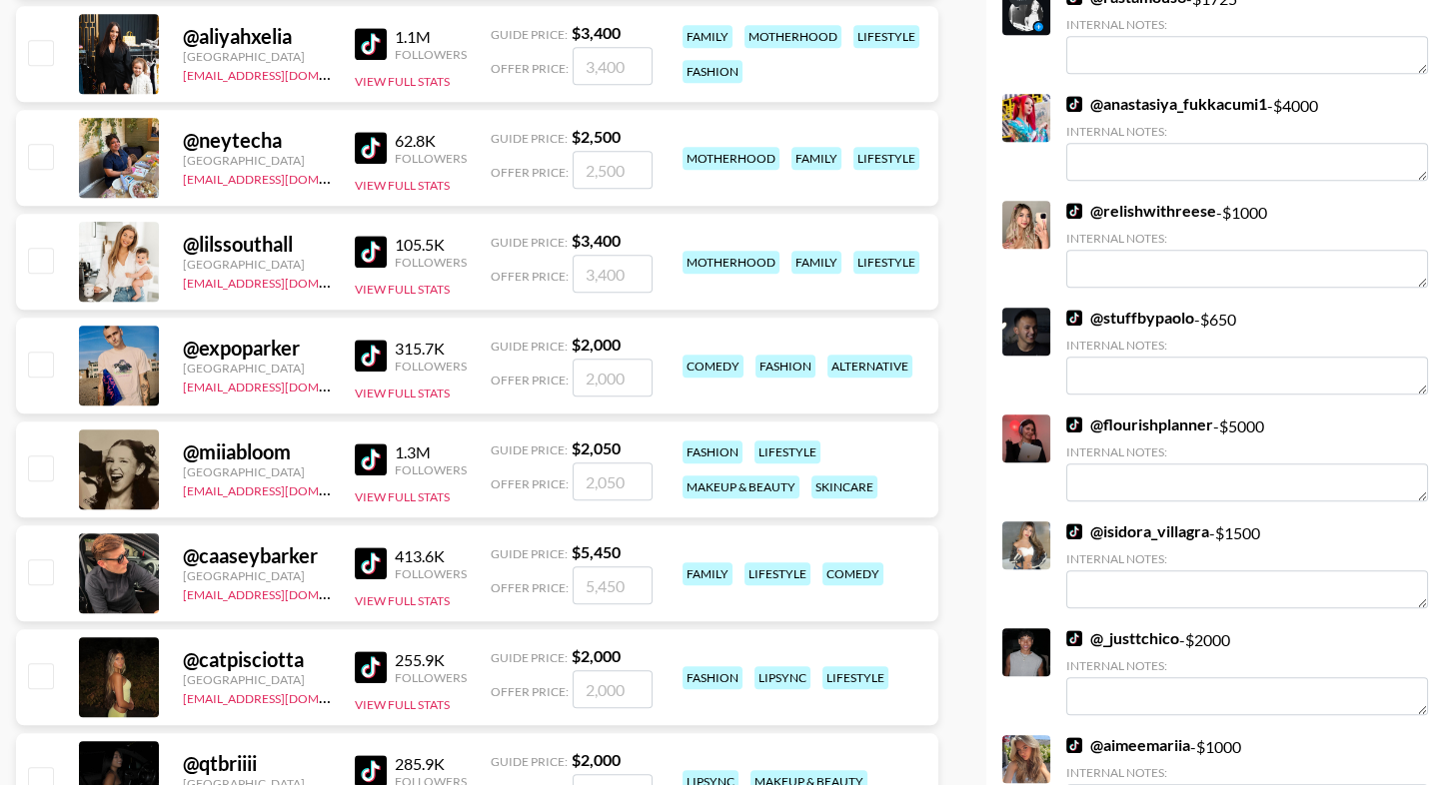
click at [37, 469] on input "checkbox" at bounding box center [40, 468] width 24 height 24
checkbox input "true"
type input "2050"
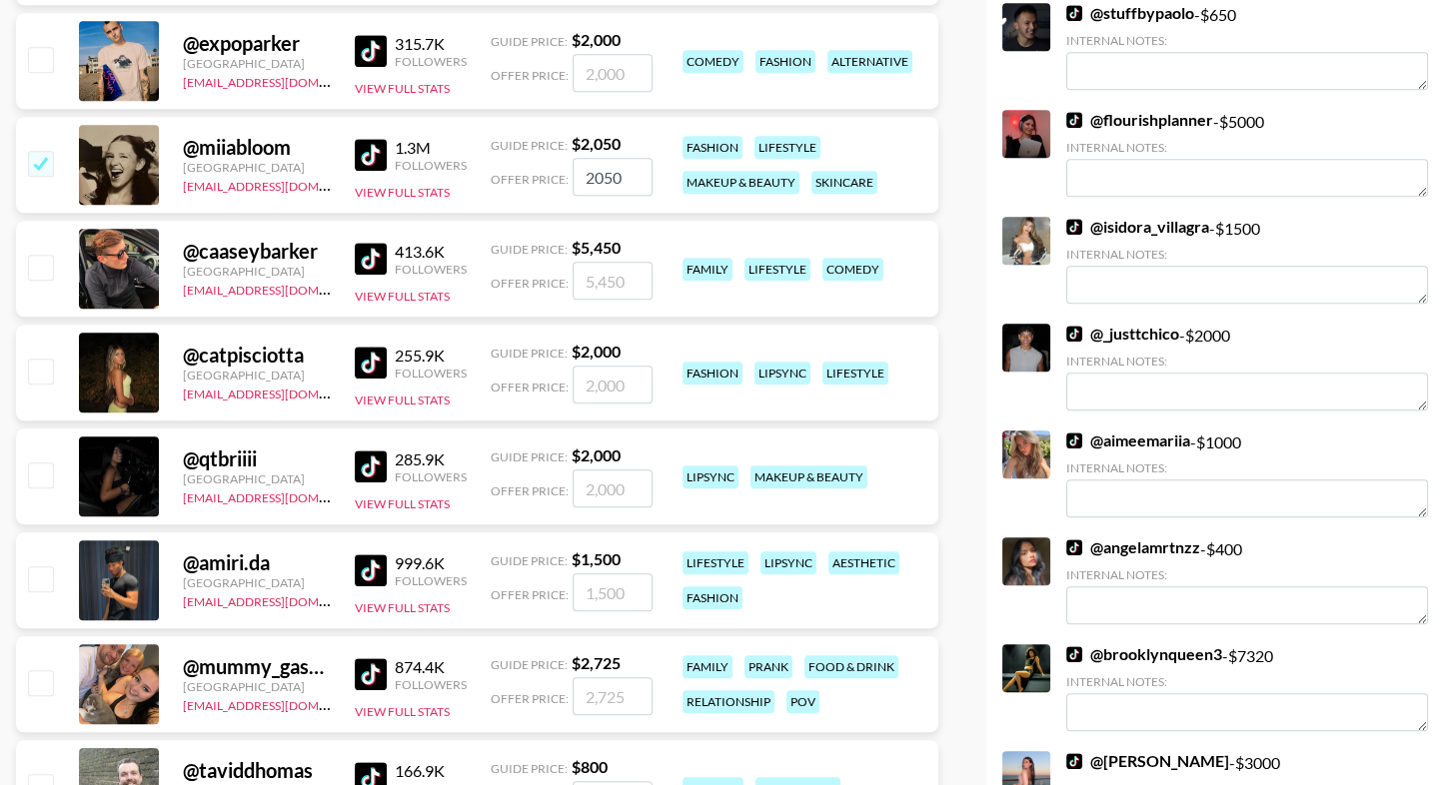
scroll to position [3859, 0]
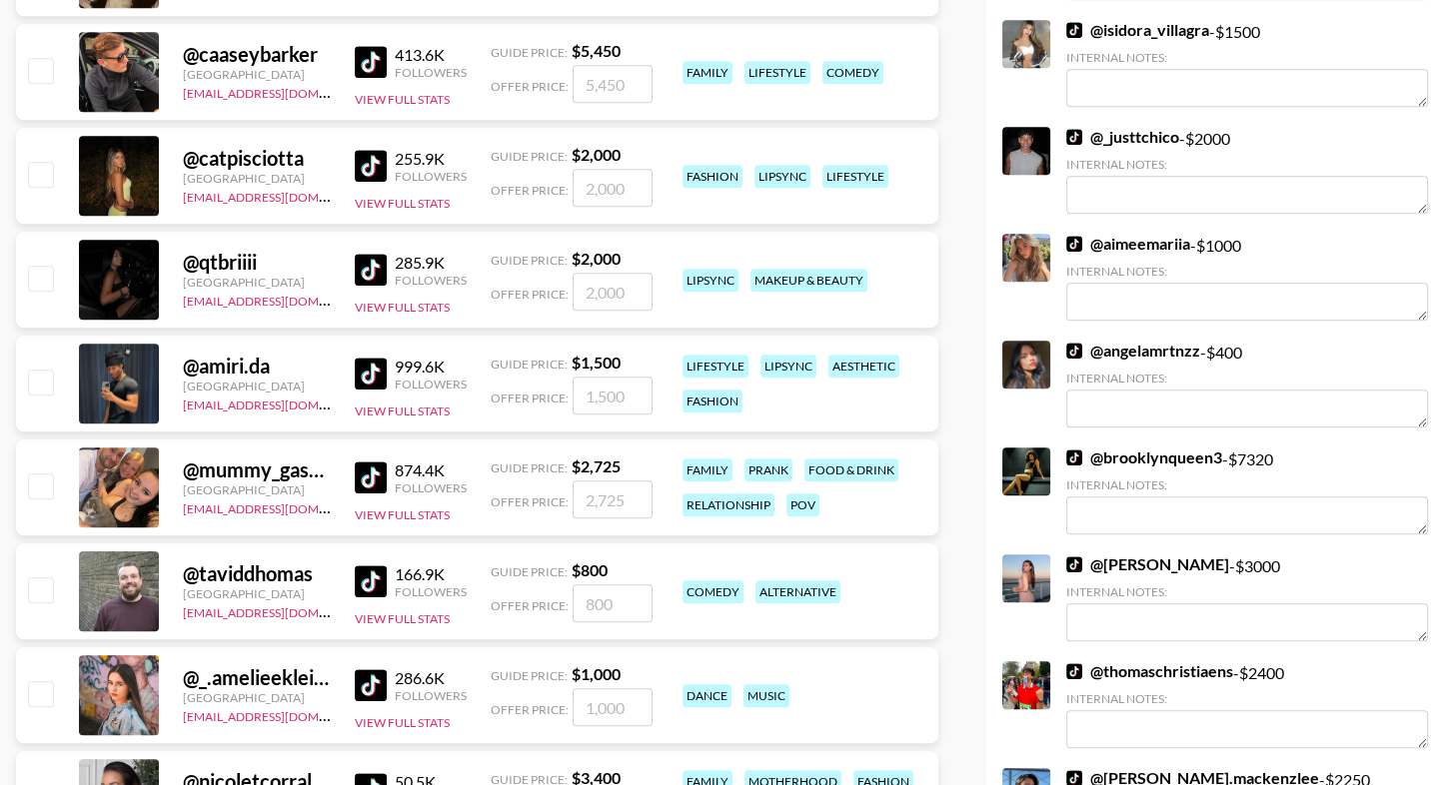
click at [36, 176] on input "checkbox" at bounding box center [40, 174] width 24 height 24
checkbox input "true"
type input "2000"
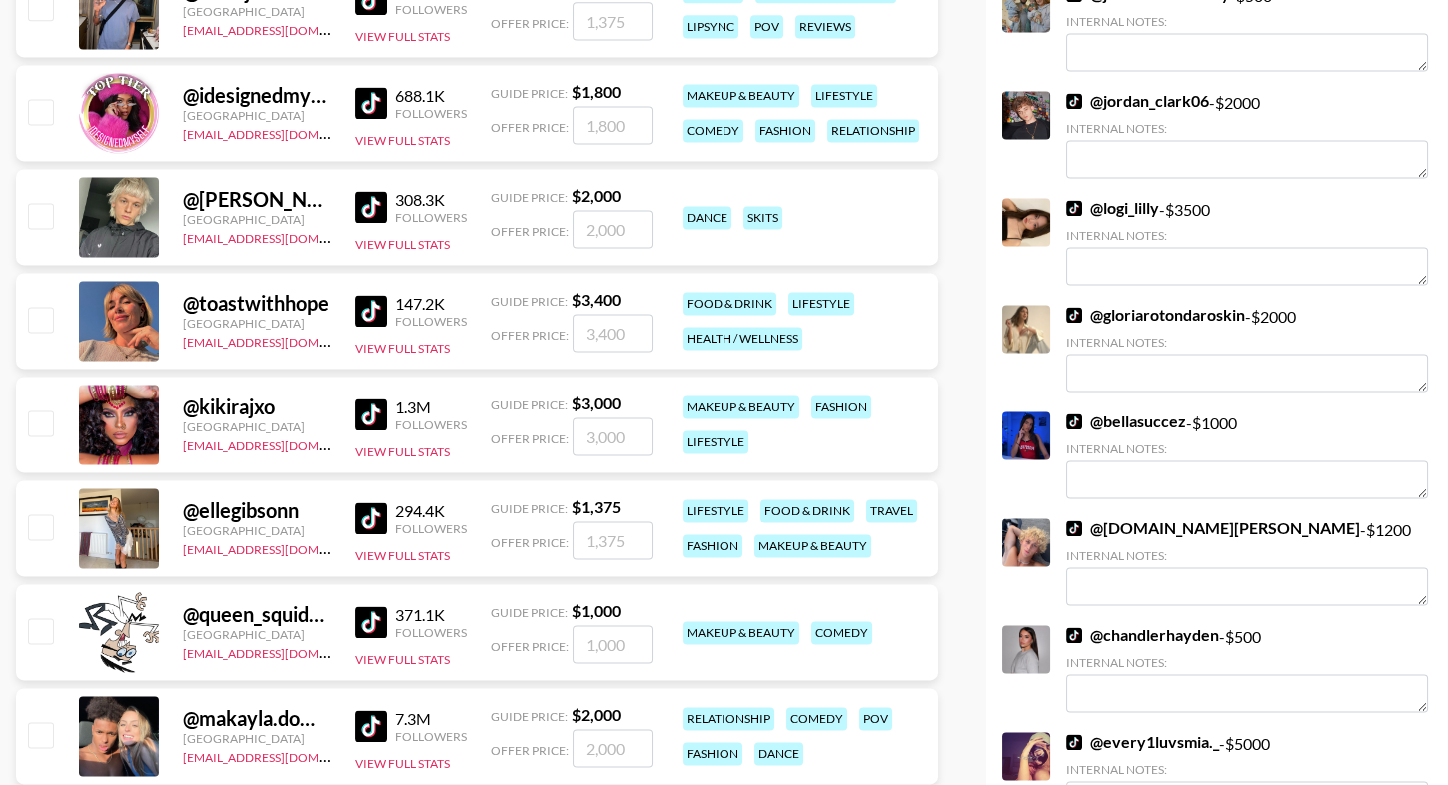
scroll to position [4920, 0]
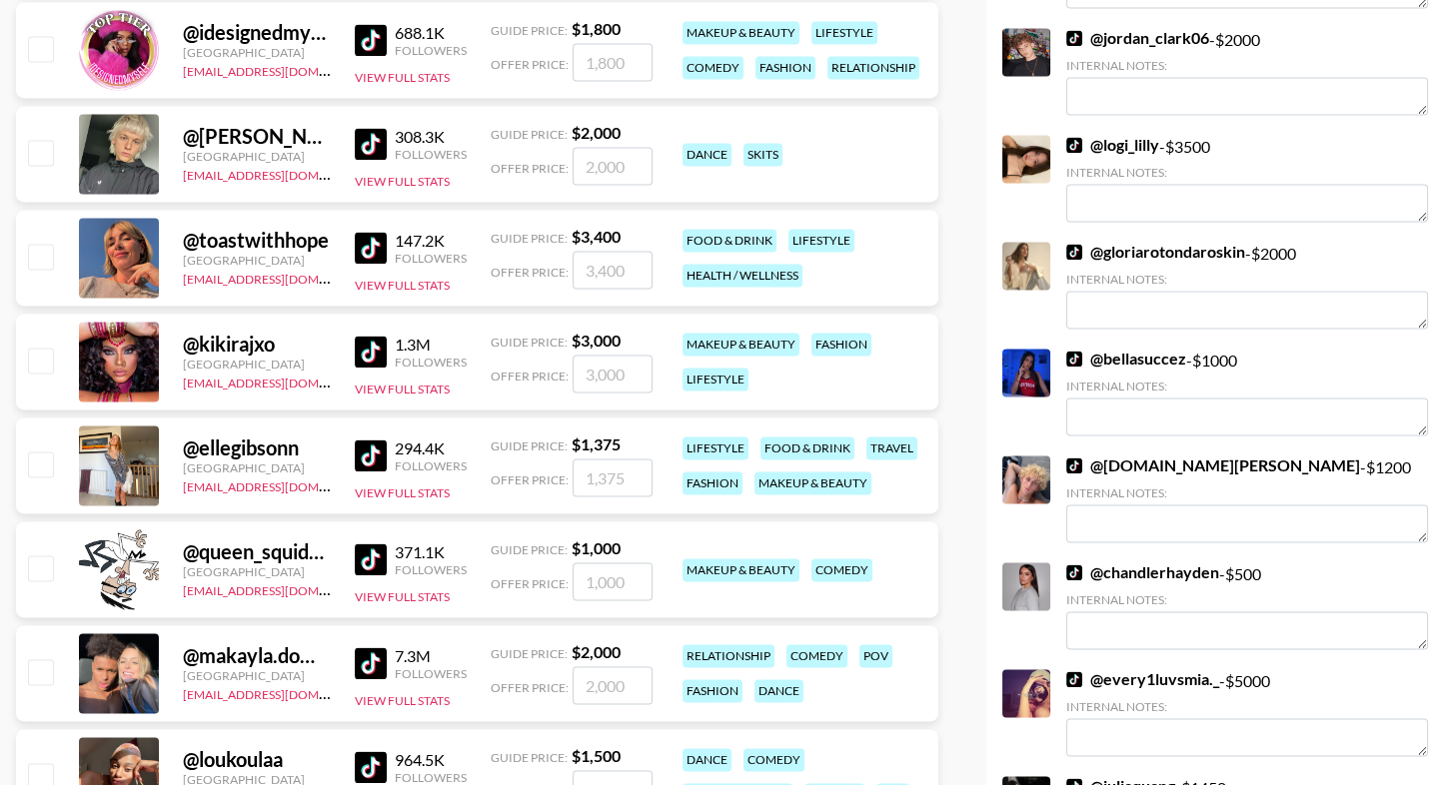
click at [40, 362] on input "checkbox" at bounding box center [40, 360] width 24 height 24
checkbox input "true"
type input "3000"
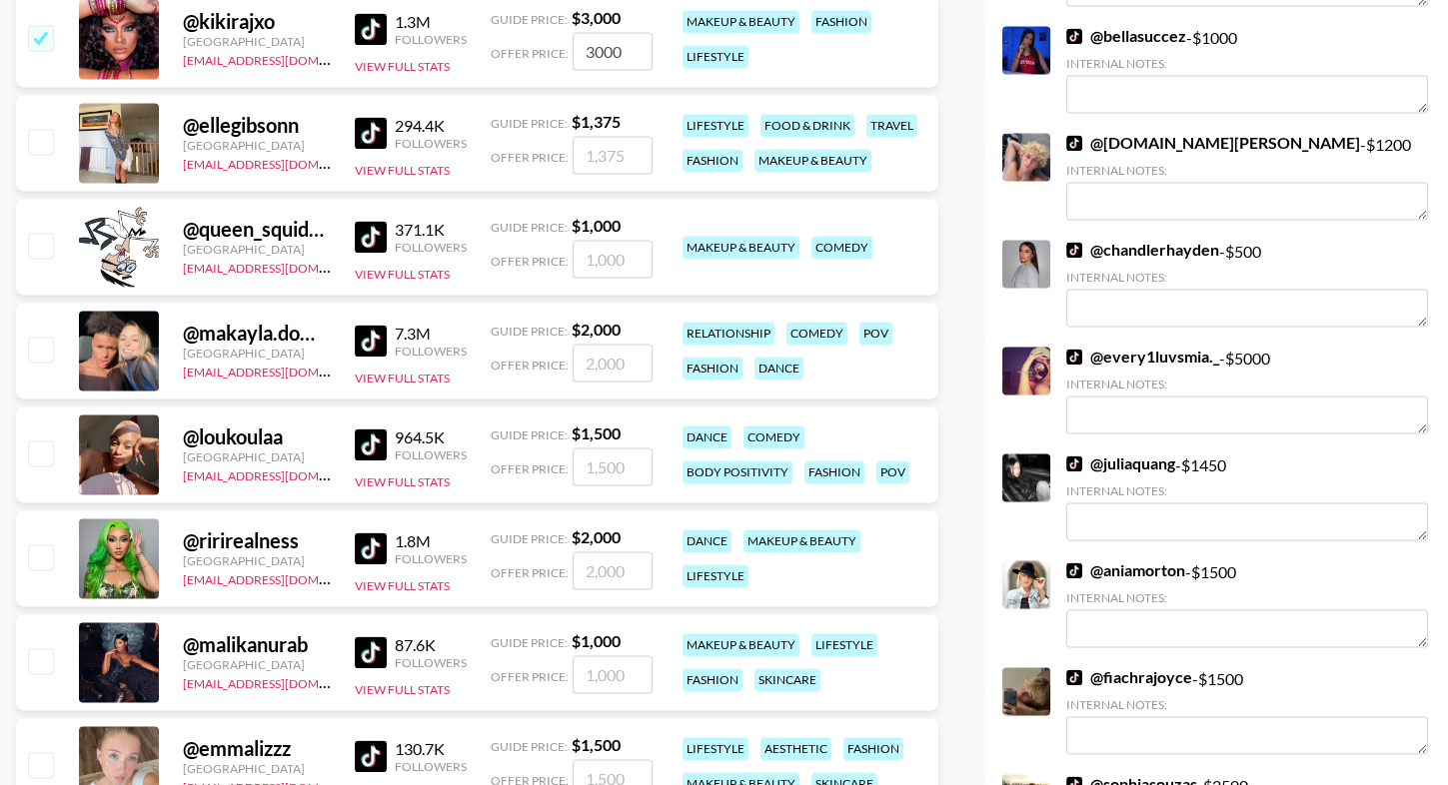
scroll to position [5243, 0]
click at [41, 337] on input "checkbox" at bounding box center [40, 348] width 24 height 24
checkbox input "true"
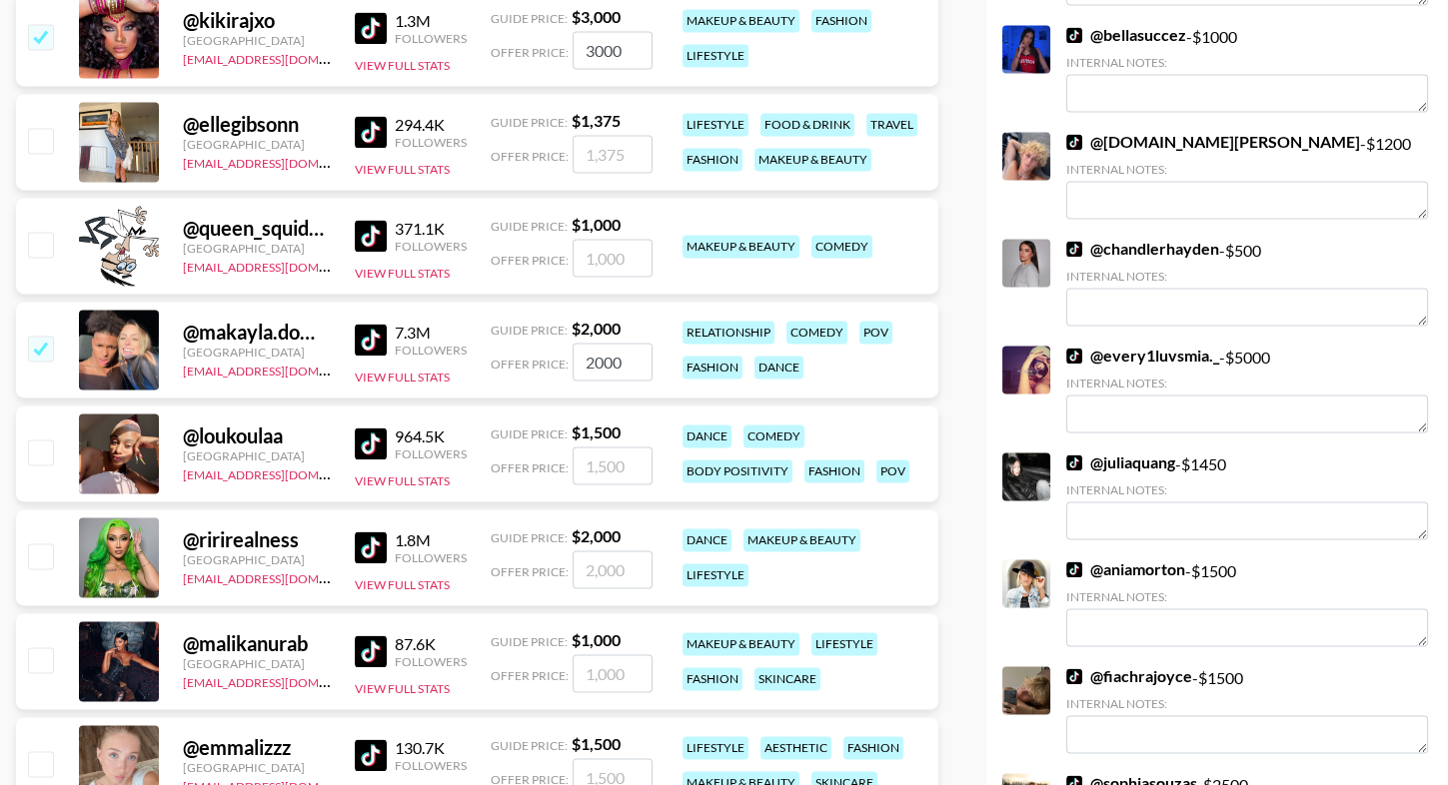
drag, startPoint x: 618, startPoint y: 357, endPoint x: 537, endPoint y: 357, distance: 81.9
click at [536, 357] on div "Offer Price: 2000" at bounding box center [572, 362] width 162 height 38
type input "1500"
click at [586, 414] on div "@ loukoulaa France ehartney@grail-talent.com 964.5K Followers View Full Stats G…" at bounding box center [477, 454] width 922 height 96
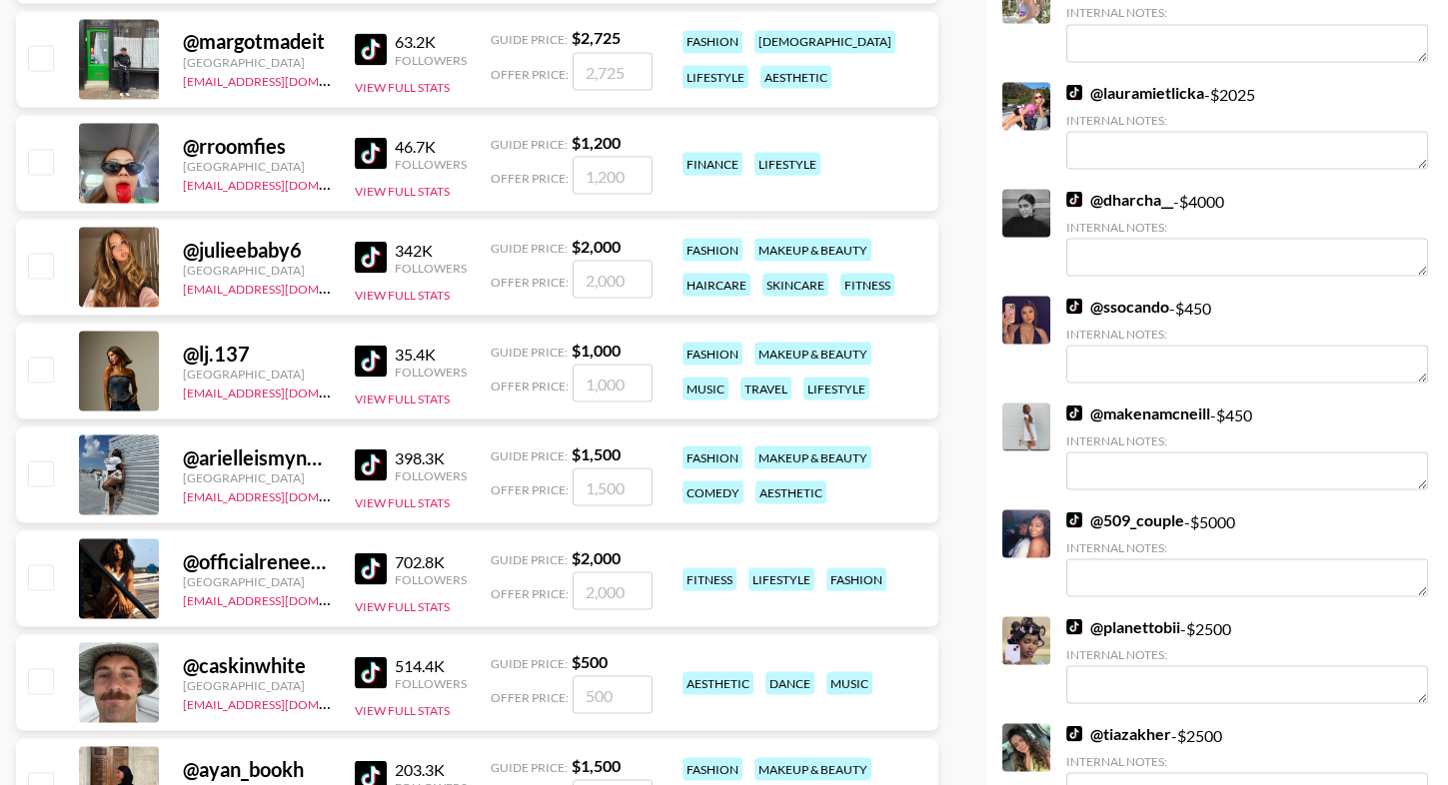
scroll to position [6472, 0]
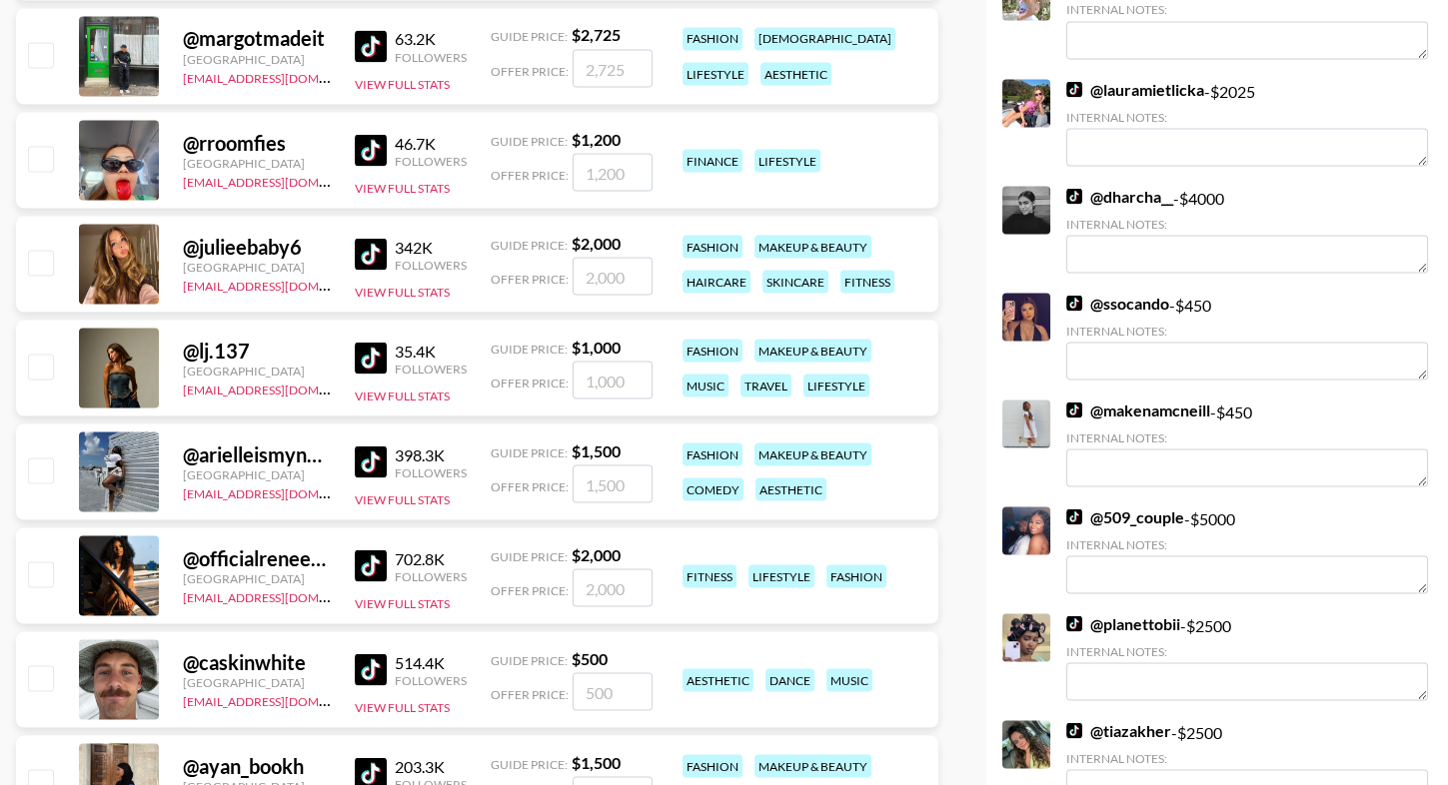
click at [40, 464] on input "checkbox" at bounding box center [40, 470] width 24 height 24
checkbox input "true"
type input "1500"
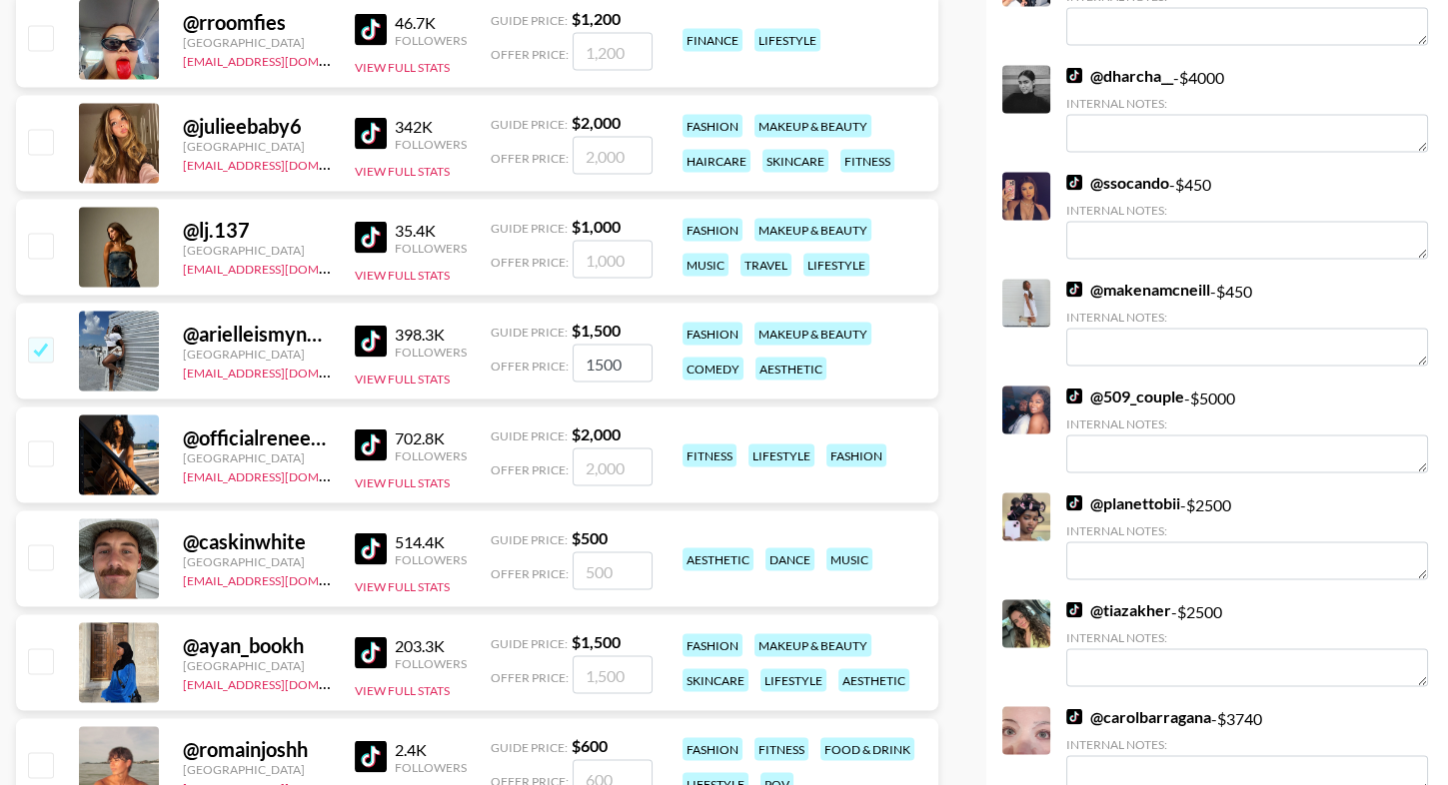
scroll to position [6561, 0]
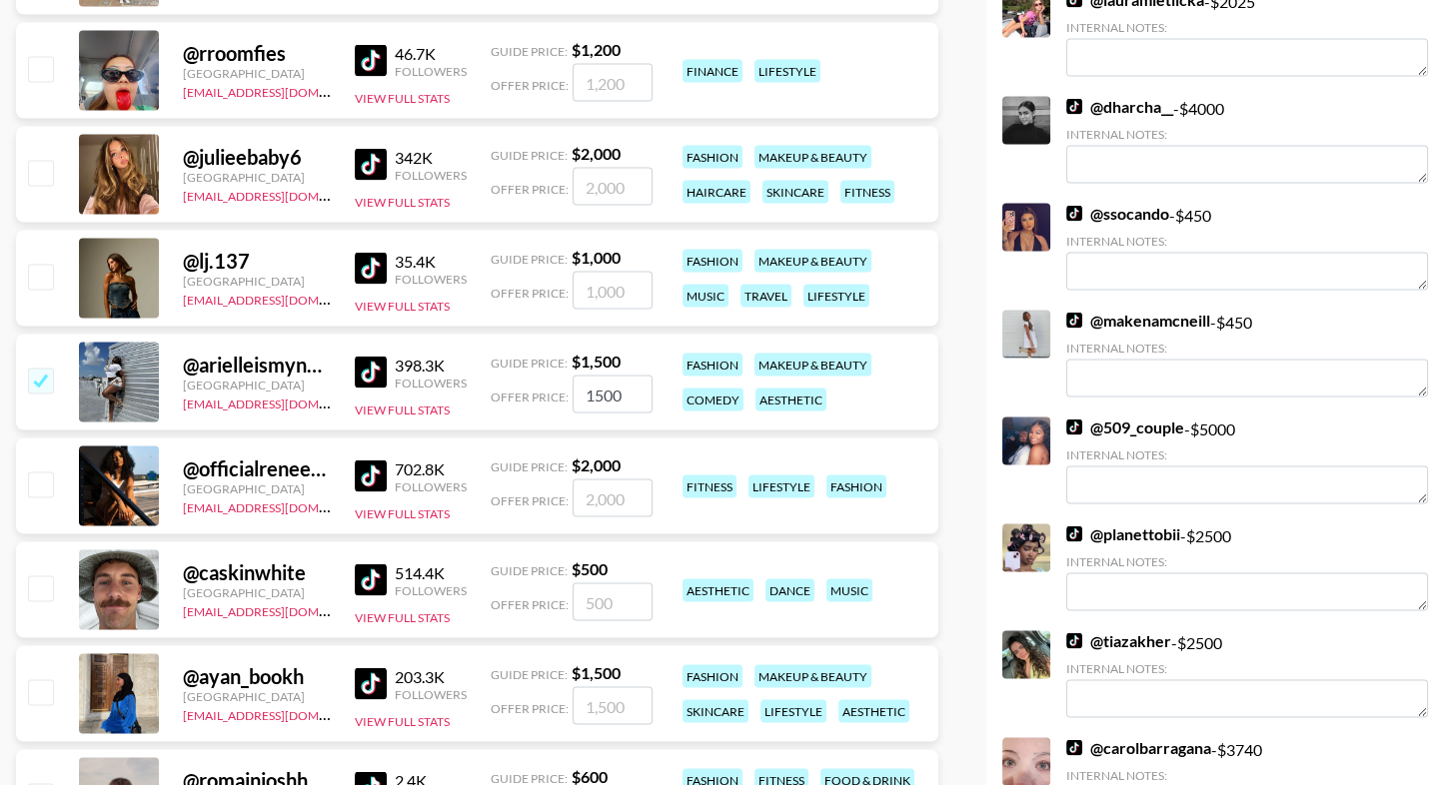
click at [55, 267] on div "@ lj.137 United States ehartney@grail-talent.com 35.4K Followers View Full Stat…" at bounding box center [477, 279] width 922 height 96
click at [55, 275] on div "@ lj.137 United States ehartney@grail-talent.com 35.4K Followers View Full Stat…" at bounding box center [477, 279] width 922 height 96
click at [48, 275] on input "checkbox" at bounding box center [40, 277] width 24 height 24
checkbox input "true"
type input "1000"
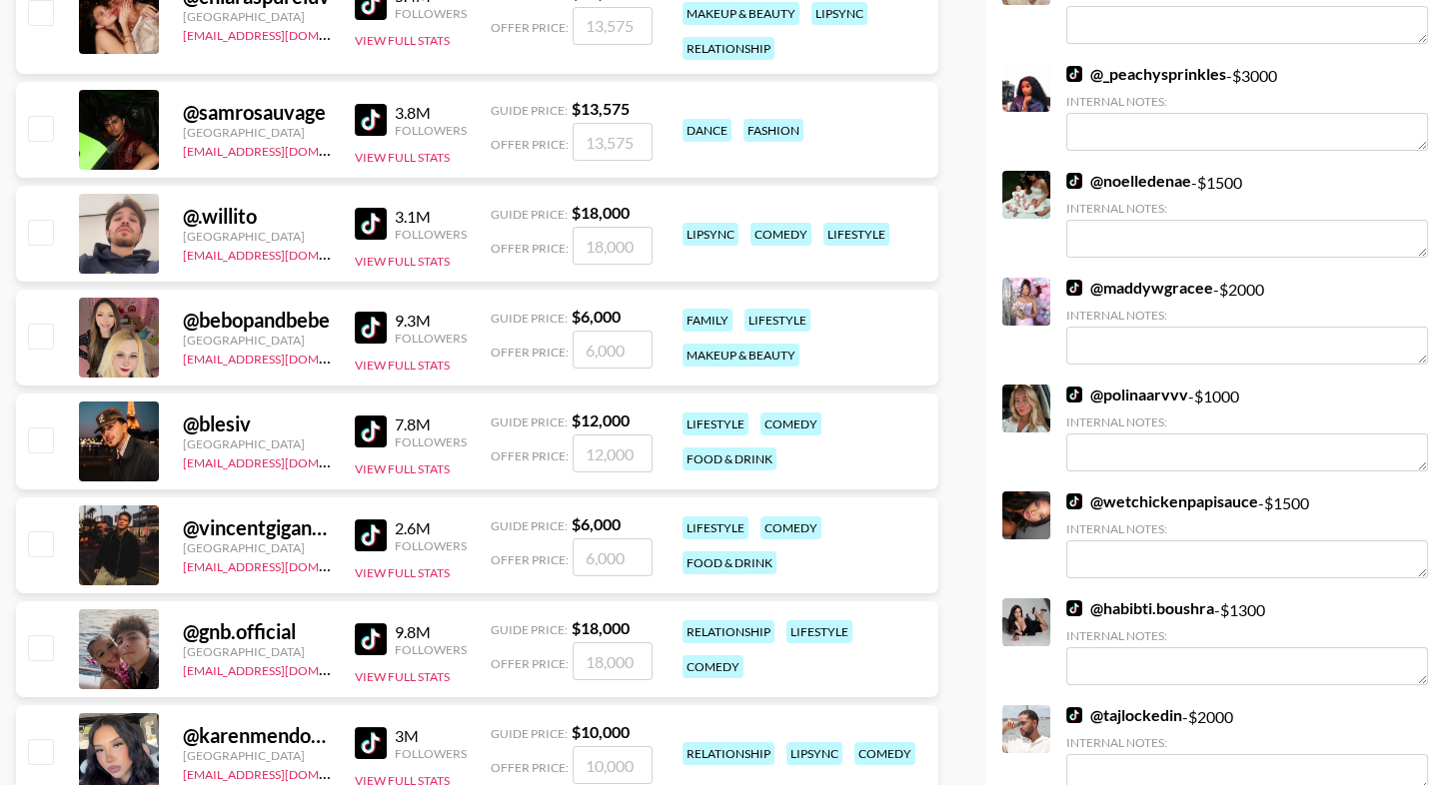
scroll to position [0, 0]
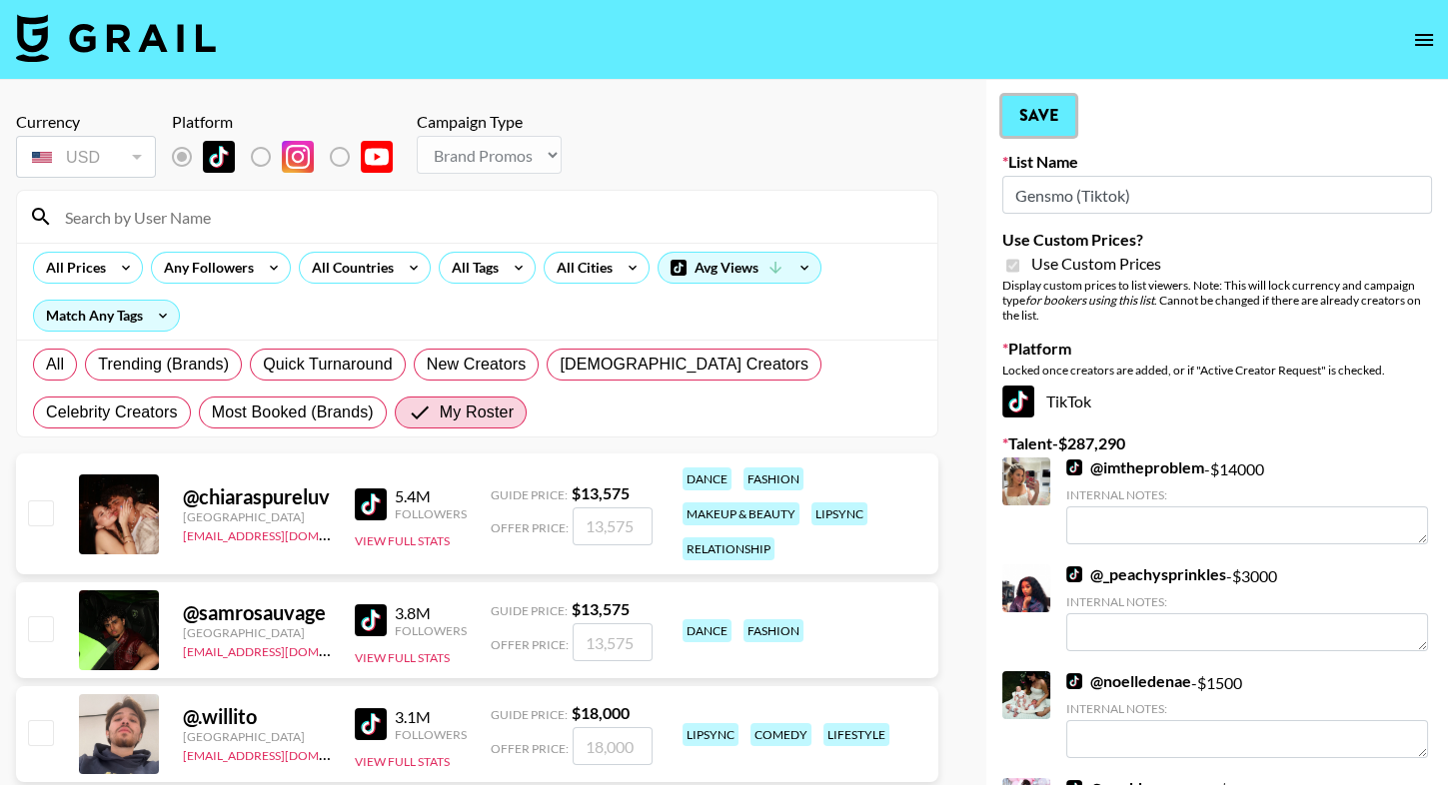
click at [1027, 118] on button "Save" at bounding box center [1038, 116] width 73 height 40
